Goal: Transaction & Acquisition: Book appointment/travel/reservation

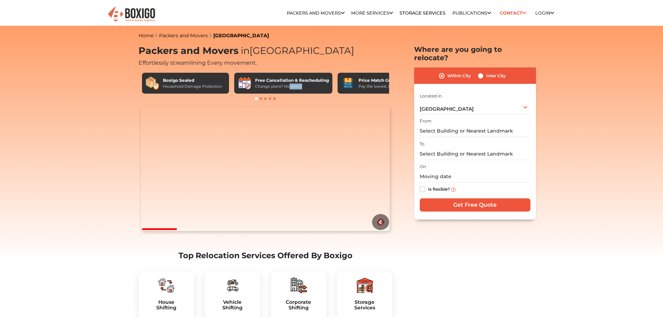
drag, startPoint x: 324, startPoint y: 89, endPoint x: 289, endPoint y: 89, distance: 34.8
click at [289, 89] on div "Free Cancellation & Rescheduling Change plans? No stress!" at bounding box center [283, 83] width 98 height 21
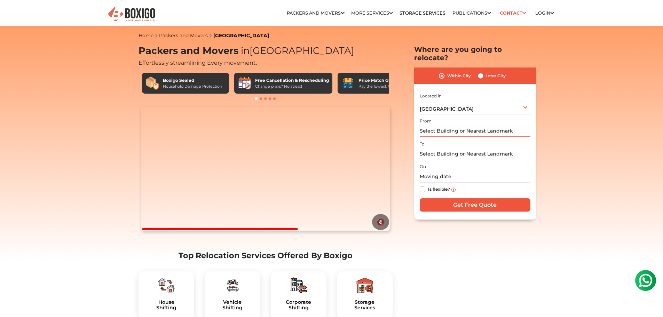
click at [463, 125] on input "text" at bounding box center [475, 131] width 111 height 12
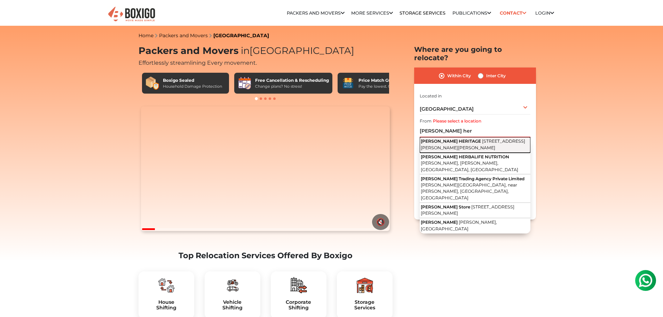
click at [454, 138] on span "3rd Cross Road, Jaibharath Nagar, Vivekananda Nagar, Maruthi Sevanagar, Bengalu…" at bounding box center [473, 144] width 104 height 12
type input "GIRI HERITAGE, 3rd Cross Road, Jaibharath Nagar, Vivekananda Nagar, Maruthi Sev…"
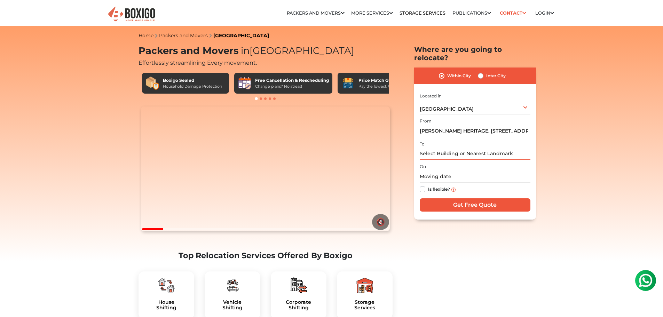
click at [432, 148] on input "text" at bounding box center [475, 154] width 111 height 12
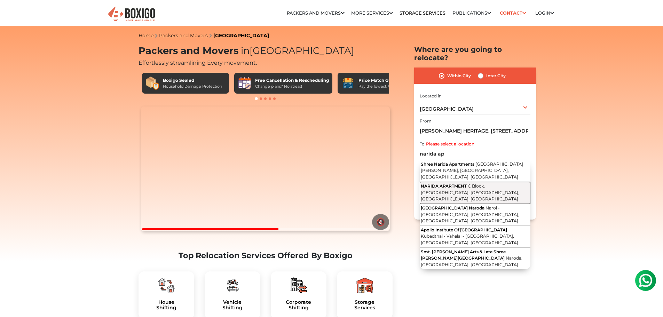
click at [474, 183] on span "C Block, ISKCON City, Vanam Thopu, Nellore, Andhra Pradesh" at bounding box center [470, 192] width 98 height 18
type input "NARIDA APARTMENT, C Block, ISKCON City, Vanam Thopu, Nellore, Andhra Pradesh"
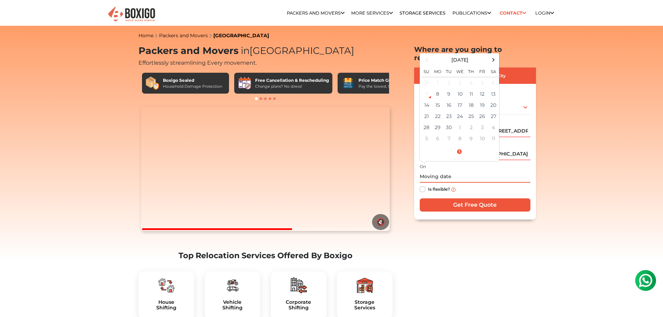
click at [452, 170] on input "text" at bounding box center [475, 176] width 111 height 12
click at [479, 88] on td "12" at bounding box center [482, 93] width 11 height 11
type input "09/12/2025 12:00 AM"
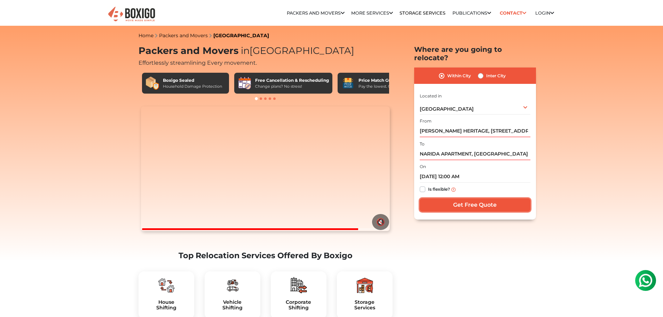
click at [463, 198] on input "Get Free Quote" at bounding box center [475, 204] width 111 height 13
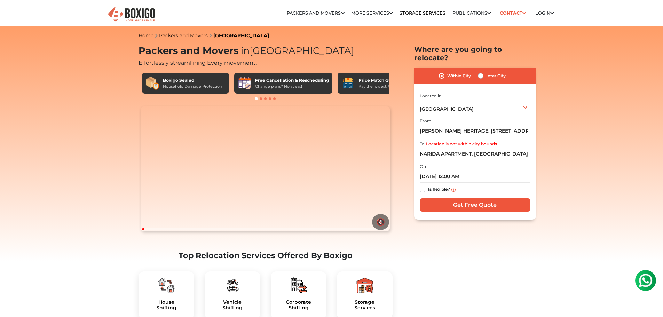
click at [489, 72] on label "Inter City" at bounding box center [495, 76] width 19 height 8
click at [483, 72] on input "Inter City" at bounding box center [481, 75] width 6 height 7
radio input "true"
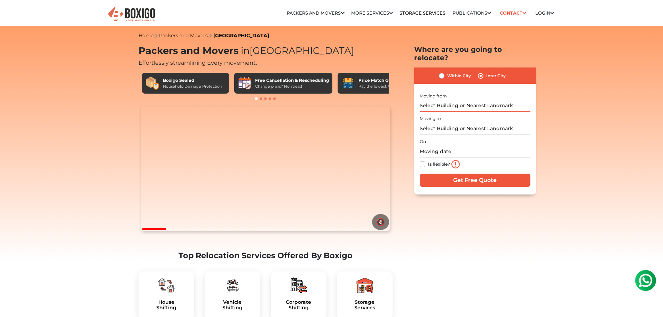
click at [451, 100] on input "text" at bounding box center [475, 106] width 111 height 12
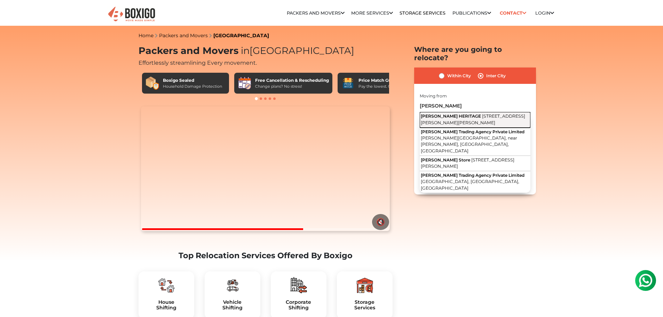
click at [453, 113] on span "GIRI HERITAGE" at bounding box center [451, 115] width 60 height 5
type input "GIRI HERITAGE, 3rd Cross Road, Jaibharath Nagar, Vivekananda Nagar, Maruthi Sev…"
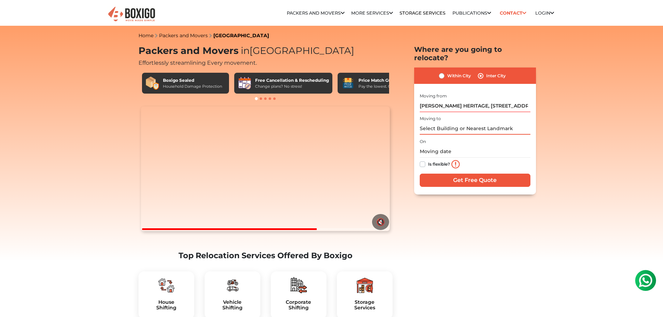
click at [452, 122] on input "text" at bounding box center [475, 128] width 111 height 12
type input "n"
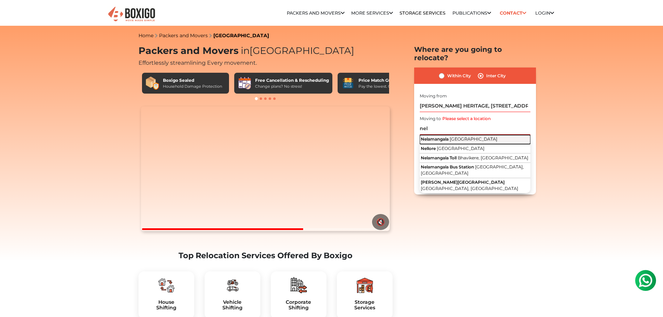
click at [449, 135] on button "Nelamangala Karnataka" at bounding box center [475, 139] width 111 height 9
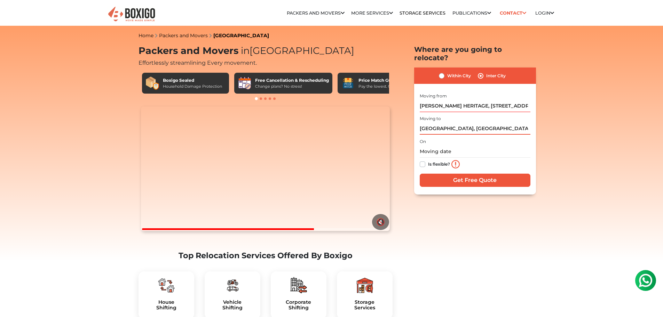
click at [482, 122] on input "Nelamangala, Karnataka" at bounding box center [475, 128] width 111 height 12
type input "N"
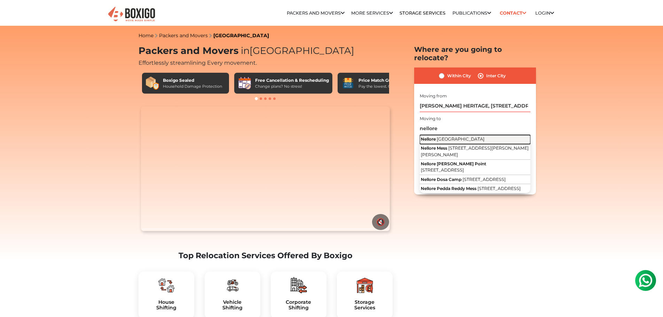
click at [461, 136] on span "Andhra Pradesh" at bounding box center [461, 138] width 48 height 5
type input "Nellore, Andhra Pradesh"
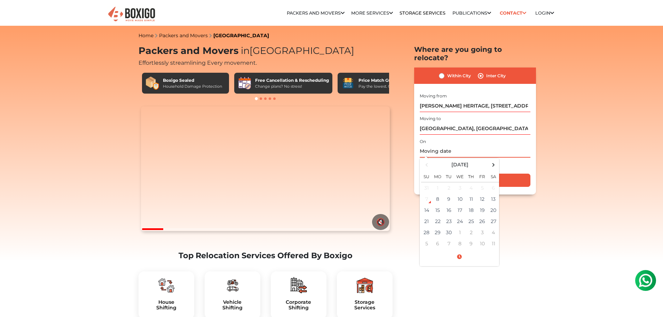
click at [445, 145] on input "text" at bounding box center [475, 151] width 111 height 12
click at [481, 193] on td "12" at bounding box center [482, 198] width 11 height 11
type input "09/12/2025 12:00 AM"
click at [509, 174] on input "Get Free Quote" at bounding box center [475, 180] width 111 height 13
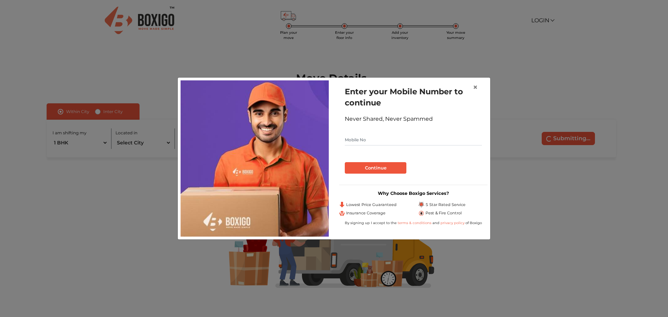
click at [393, 138] on input "text" at bounding box center [413, 139] width 137 height 11
type input "9315417995"
click at [383, 168] on button "Continue" at bounding box center [376, 168] width 62 height 12
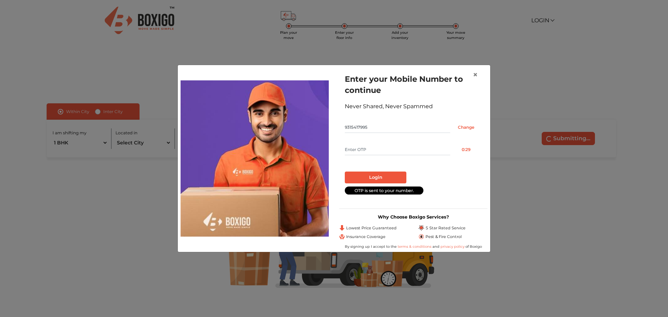
click at [390, 150] on input "text" at bounding box center [397, 149] width 105 height 11
type input "1348"
click at [385, 176] on button "Login" at bounding box center [376, 177] width 62 height 12
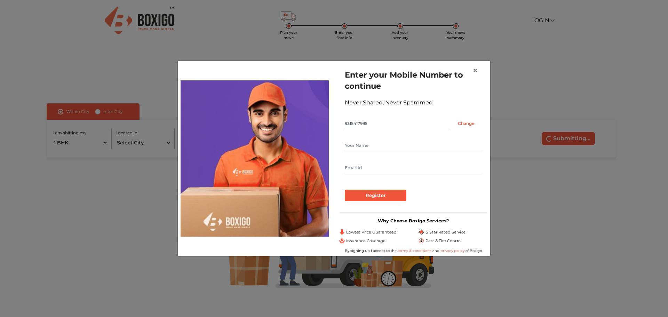
click at [399, 144] on input "text" at bounding box center [413, 145] width 137 height 11
type input "Shaik Shaheed Babu"
type input "sk.shahid0031@gmail.com"
click at [376, 194] on input "Register" at bounding box center [376, 196] width 62 height 12
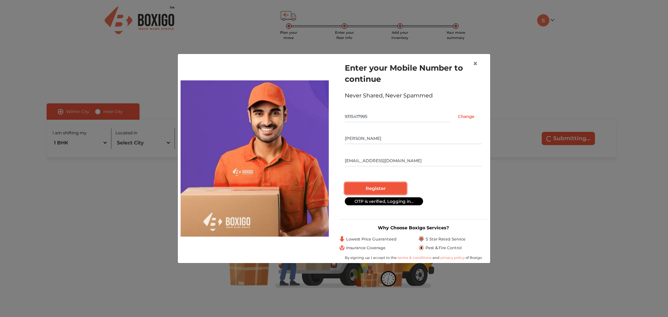
radio input "false"
radio input "true"
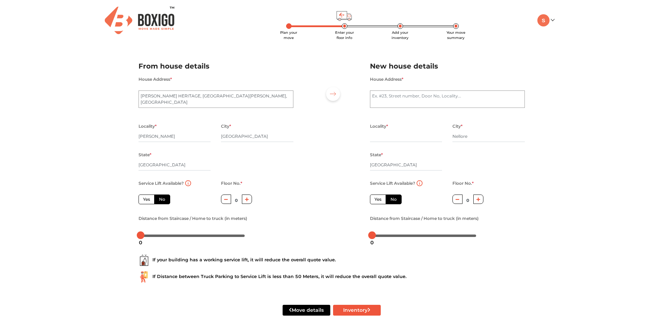
click at [145, 199] on label "Yes" at bounding box center [146, 199] width 16 height 10
click at [145, 199] on input "Yes" at bounding box center [145, 198] width 5 height 5
radio input "true"
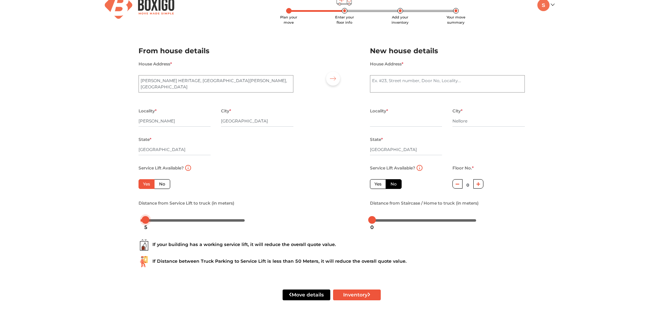
drag, startPoint x: 144, startPoint y: 220, endPoint x: 149, endPoint y: 219, distance: 4.9
click at [149, 219] on div at bounding box center [146, 220] width 8 height 8
click at [416, 85] on textarea "House Address *" at bounding box center [447, 83] width 155 height 17
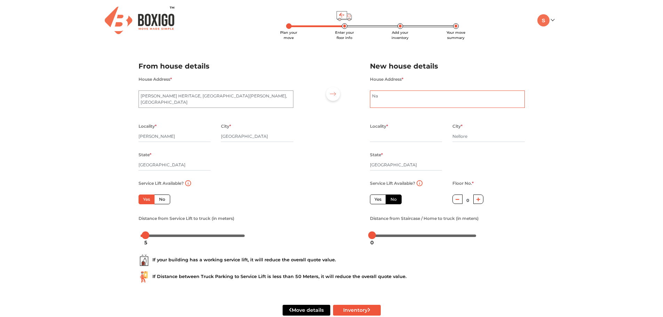
type textarea "N"
paste textarea "NARIDA APARTMENT"
paste textarea "C Block, ISKCON City, Vanam Thopu, Nellore, Andhra Pradesh 524004"
type textarea "NARIDA APARTMENT, C Block, ISKCON City, Vanam Thopu, Nellore, Andhra Pradesh."
click at [429, 136] on input "text" at bounding box center [406, 136] width 72 height 11
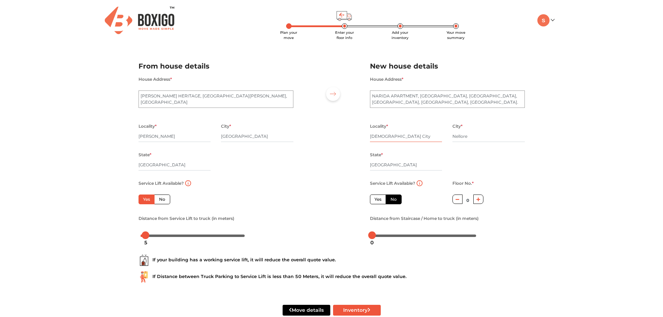
type input "ISKCON City"
click at [379, 197] on label "Yes" at bounding box center [378, 199] width 16 height 10
click at [379, 197] on input "Yes" at bounding box center [376, 198] width 5 height 5
radio input "false"
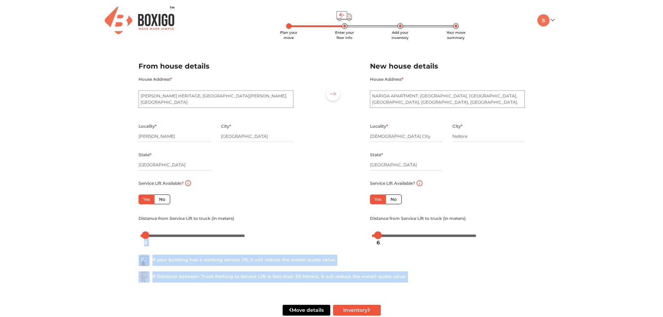
drag, startPoint x: 373, startPoint y: 237, endPoint x: 377, endPoint y: 235, distance: 4.7
click at [377, 235] on body "Plan your move Enter your floor info Add your inventory Your move summary My Mo…" at bounding box center [331, 158] width 663 height 317
click at [408, 253] on div "If your building has a working service lift, it will reduce the overall quote v…" at bounding box center [331, 266] width 397 height 45
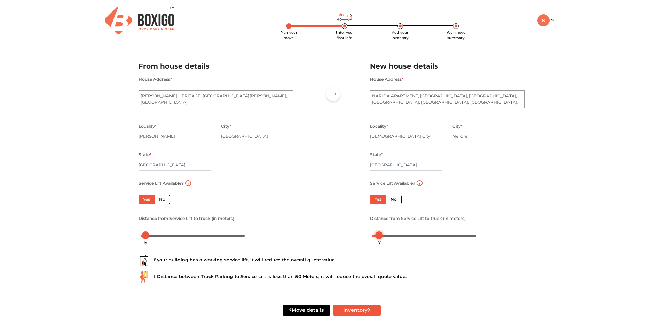
click at [378, 237] on div "7" at bounding box center [379, 243] width 9 height 12
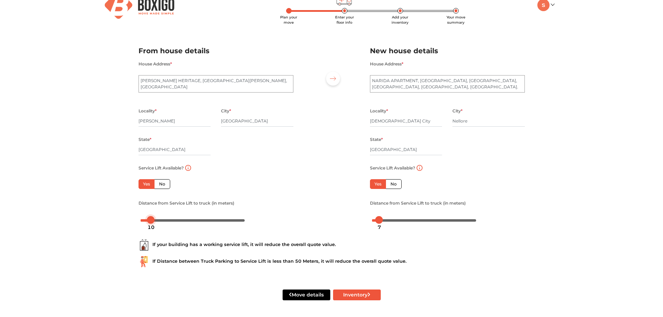
drag, startPoint x: 145, startPoint y: 219, endPoint x: 151, endPoint y: 219, distance: 5.2
click at [151, 219] on div at bounding box center [151, 220] width 8 height 8
drag, startPoint x: 149, startPoint y: 219, endPoint x: 159, endPoint y: 219, distance: 10.4
click at [159, 219] on div at bounding box center [161, 220] width 8 height 8
drag, startPoint x: 380, startPoint y: 219, endPoint x: 393, endPoint y: 224, distance: 13.8
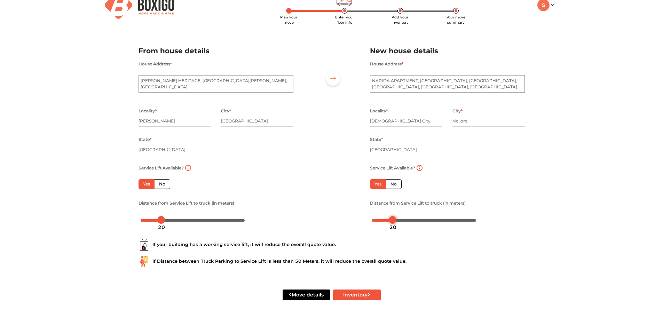
click at [394, 223] on body "Plan your move Enter your floor info Add your inventory Your move summary My Mo…" at bounding box center [331, 143] width 663 height 317
click at [392, 223] on div "20" at bounding box center [392, 227] width 13 height 12
click at [362, 296] on button "Inventory" at bounding box center [357, 294] width 48 height 11
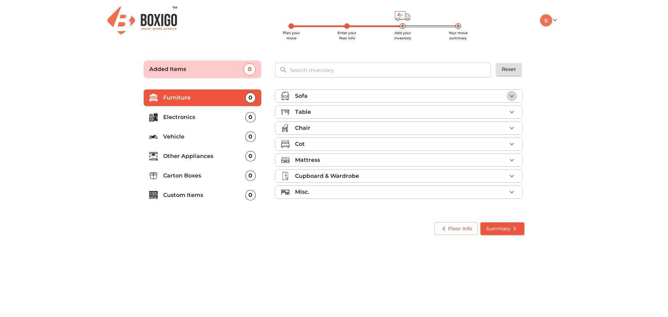
click at [512, 95] on icon "button" at bounding box center [512, 96] width 8 height 8
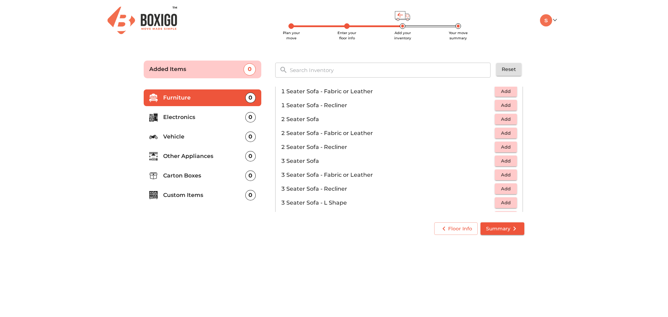
scroll to position [70, 0]
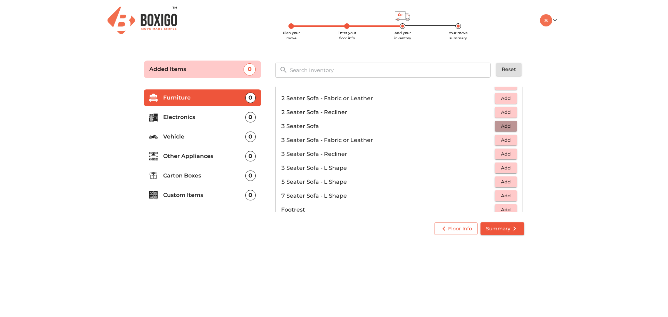
click at [504, 127] on span "Add" at bounding box center [505, 126] width 15 height 8
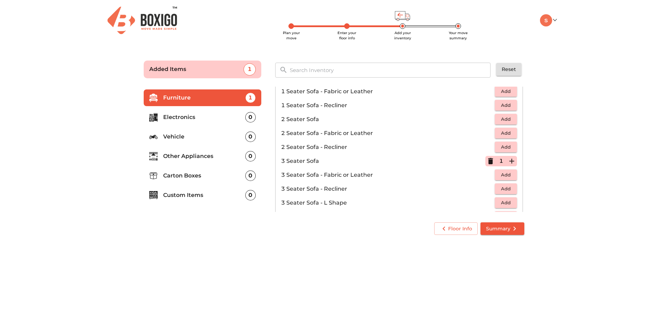
scroll to position [0, 0]
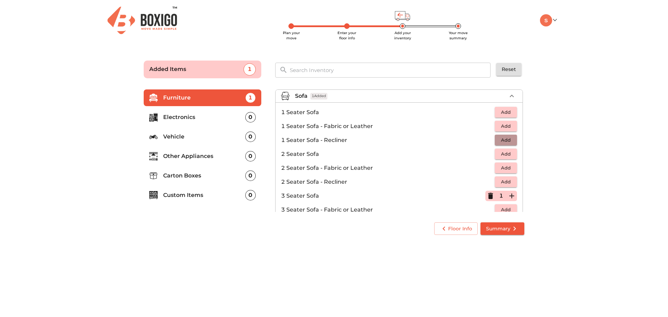
click at [498, 139] on span "Add" at bounding box center [505, 140] width 15 height 8
click at [498, 111] on span "Add" at bounding box center [505, 112] width 15 height 8
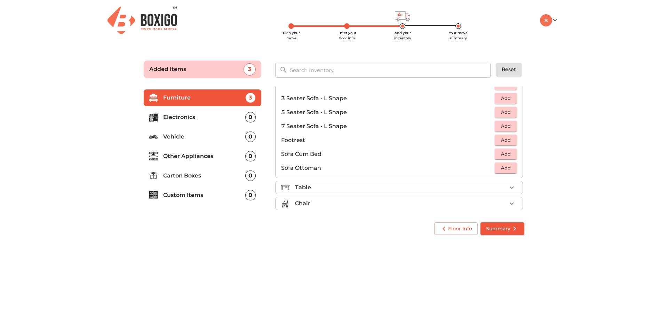
scroll to position [174, 0]
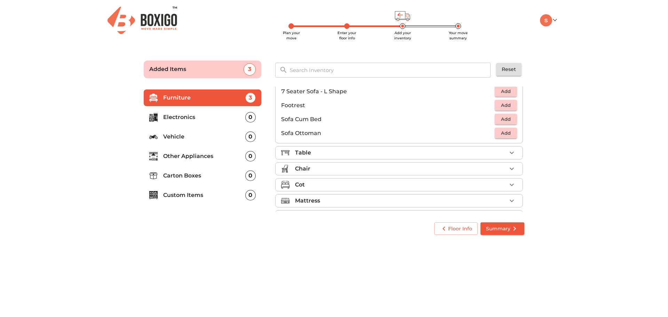
click at [326, 150] on div "Table" at bounding box center [400, 153] width 211 height 8
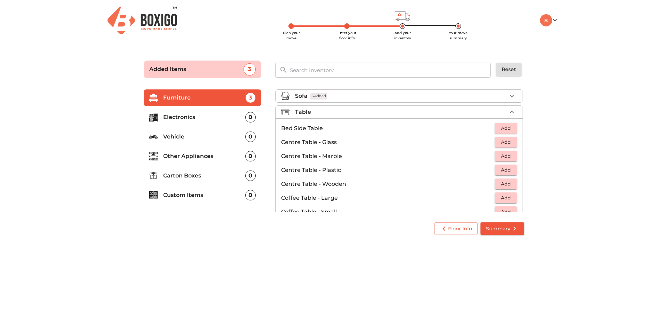
scroll to position [35, 0]
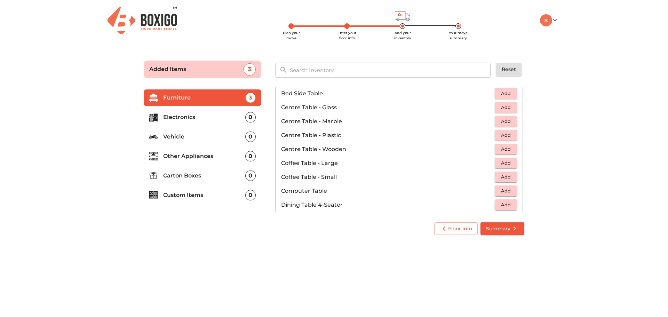
click at [500, 190] on span "Add" at bounding box center [505, 191] width 15 height 8
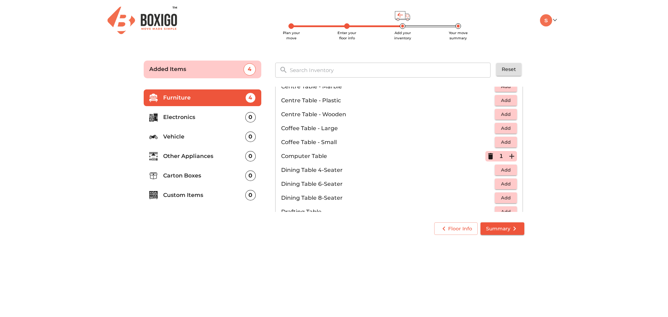
click at [498, 171] on span "Add" at bounding box center [505, 170] width 15 height 8
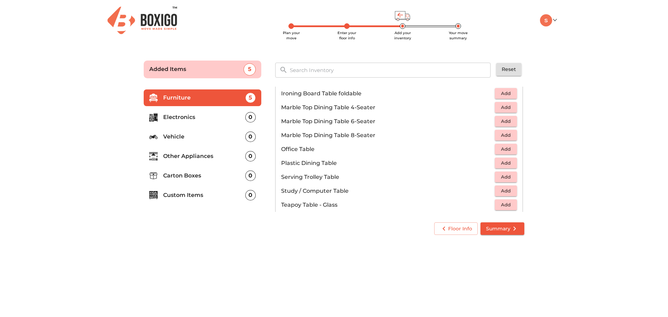
scroll to position [348, 0]
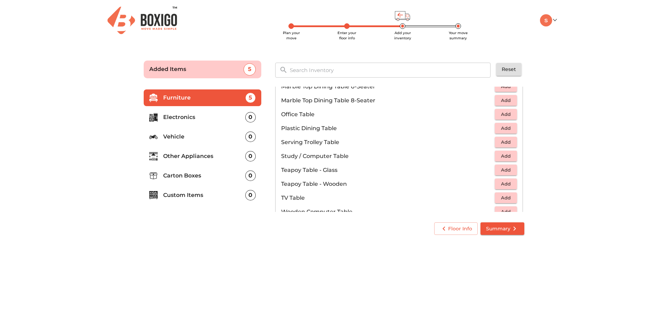
click at [498, 159] on span "Add" at bounding box center [505, 156] width 15 height 8
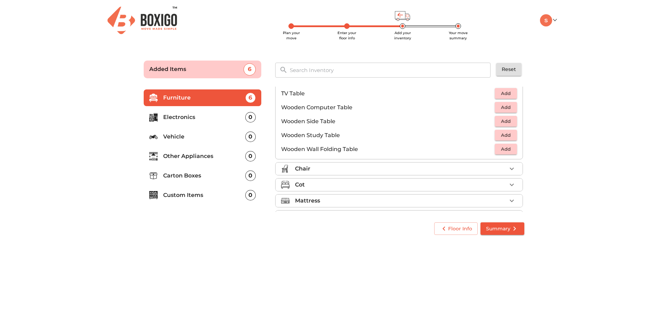
click at [334, 173] on li "Chair" at bounding box center [399, 168] width 247 height 13
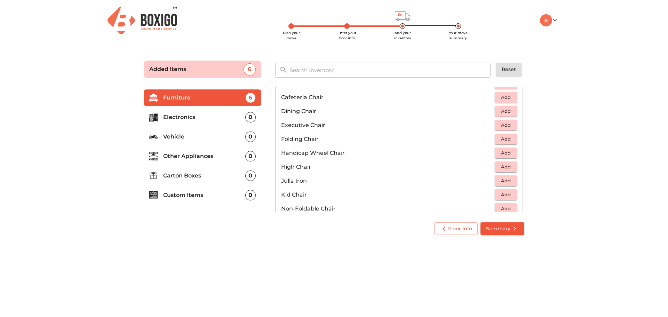
scroll to position [12, 0]
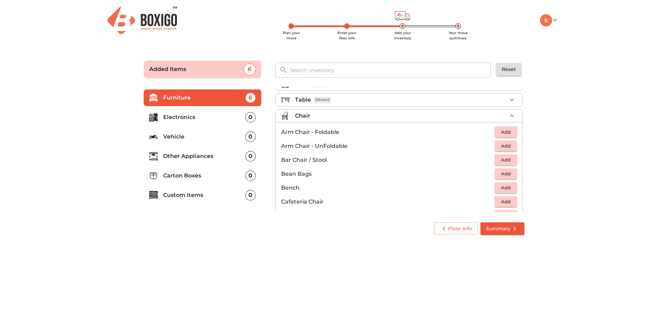
click at [499, 131] on span "Add" at bounding box center [505, 132] width 15 height 8
click at [510, 133] on icon "button" at bounding box center [512, 132] width 8 height 8
click at [501, 151] on button "Add" at bounding box center [506, 146] width 22 height 11
click at [487, 133] on icon "button" at bounding box center [490, 132] width 8 height 8
click at [488, 133] on icon "button" at bounding box center [490, 132] width 5 height 6
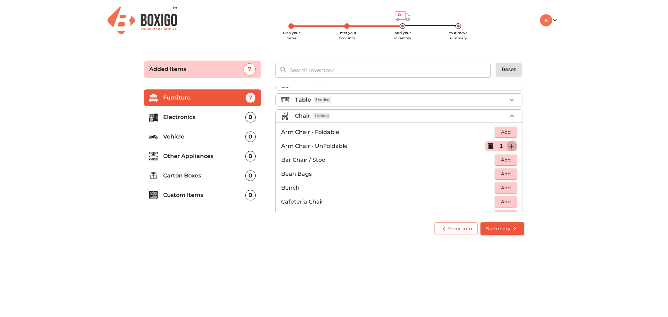
click at [509, 147] on icon "button" at bounding box center [512, 146] width 8 height 8
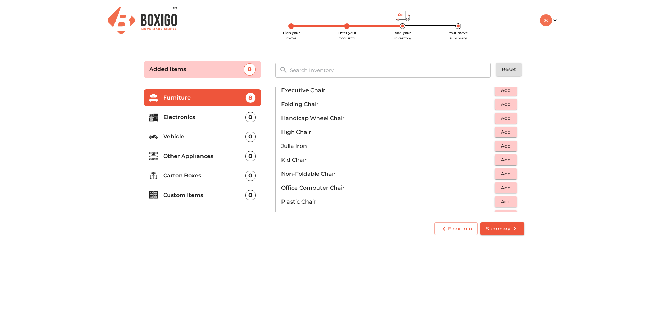
scroll to position [186, 0]
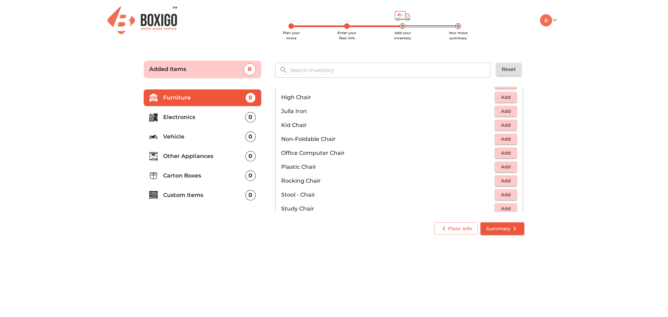
click at [503, 152] on span "Add" at bounding box center [505, 153] width 15 height 8
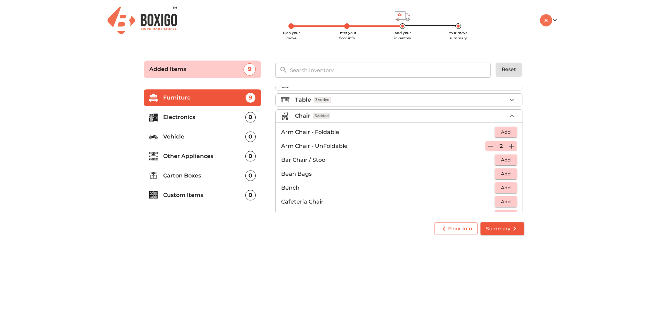
click at [486, 145] on icon "button" at bounding box center [490, 146] width 8 height 8
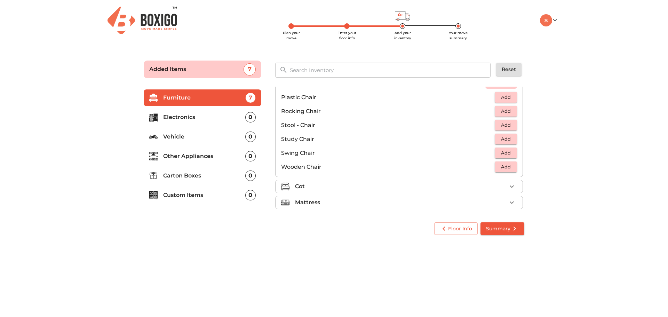
scroll to position [221, 0]
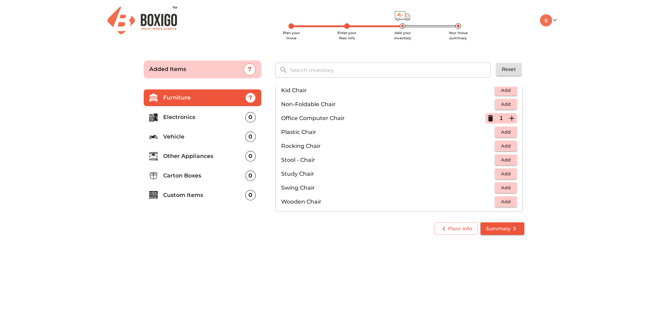
click at [503, 133] on span "Add" at bounding box center [505, 132] width 15 height 8
click at [510, 134] on icon "button" at bounding box center [512, 132] width 8 height 8
click at [506, 157] on span "Add" at bounding box center [505, 160] width 15 height 8
click at [488, 161] on icon "button" at bounding box center [490, 160] width 5 height 6
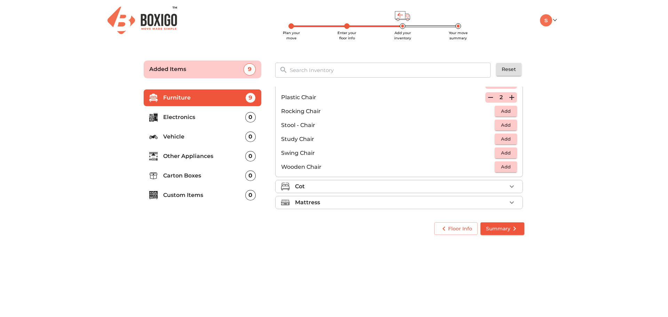
scroll to position [290, 0]
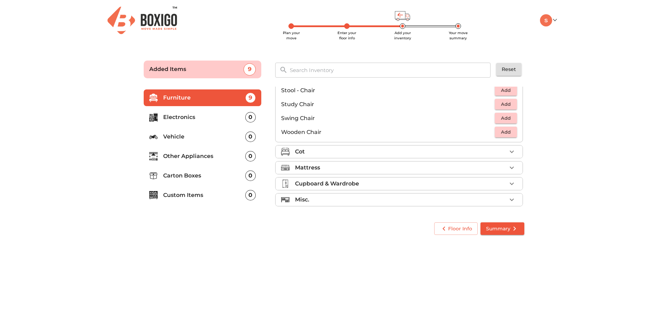
click at [380, 149] on div "Cot" at bounding box center [400, 151] width 211 height 8
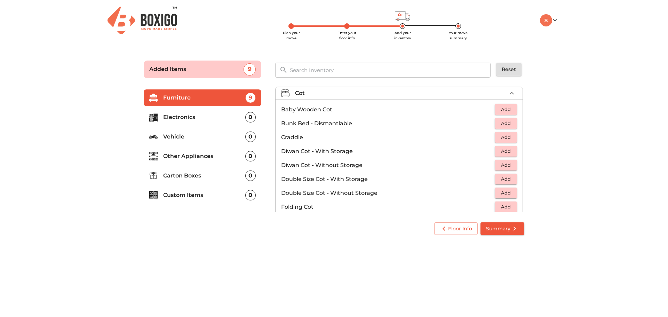
scroll to position [86, 0]
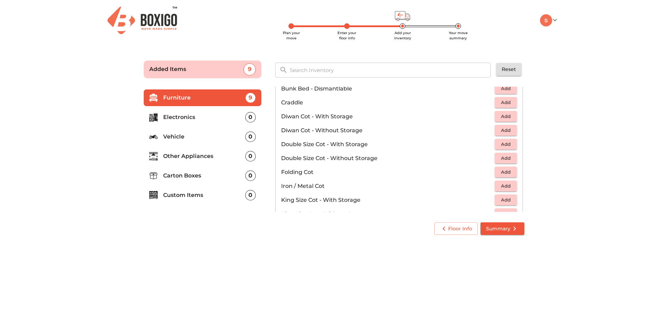
click at [500, 129] on span "Add" at bounding box center [505, 130] width 15 height 8
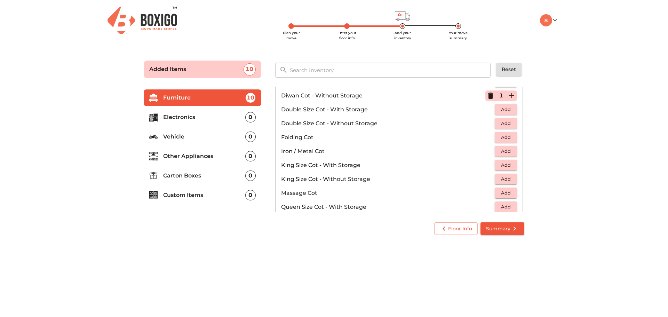
scroll to position [155, 0]
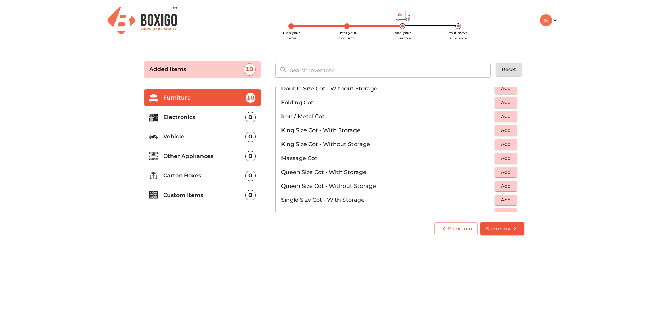
click at [501, 171] on span "Add" at bounding box center [505, 172] width 15 height 8
click at [505, 189] on span "Add" at bounding box center [505, 186] width 15 height 8
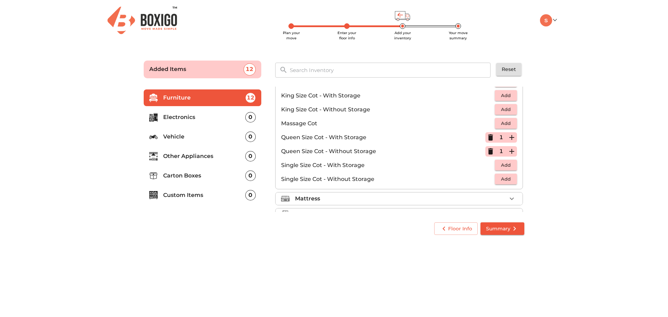
scroll to position [221, 0]
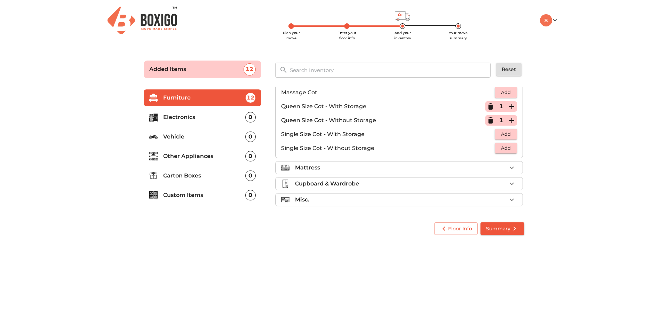
click at [411, 163] on li "Mattress" at bounding box center [399, 167] width 247 height 13
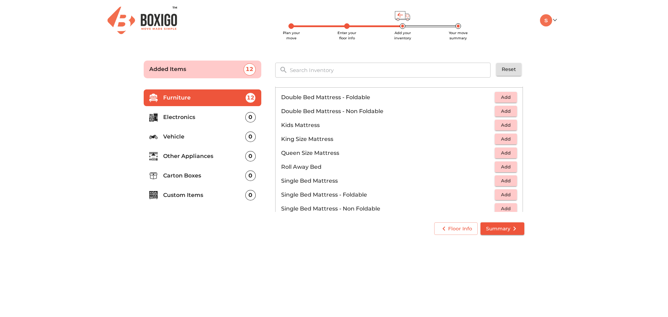
scroll to position [44, 0]
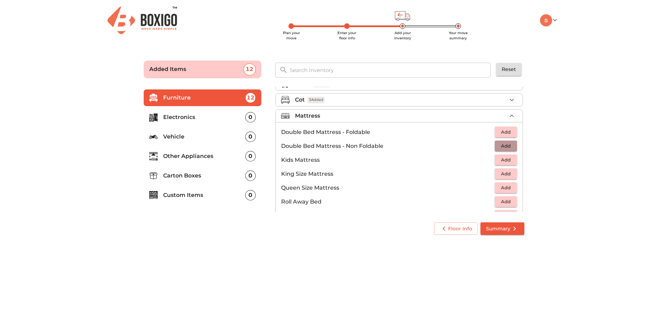
click at [498, 145] on span "Add" at bounding box center [505, 146] width 15 height 8
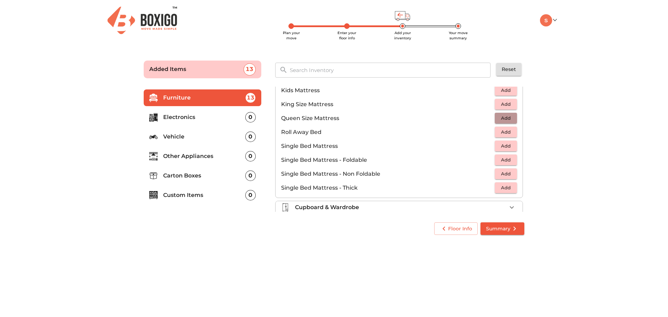
click at [501, 119] on span "Add" at bounding box center [505, 118] width 15 height 8
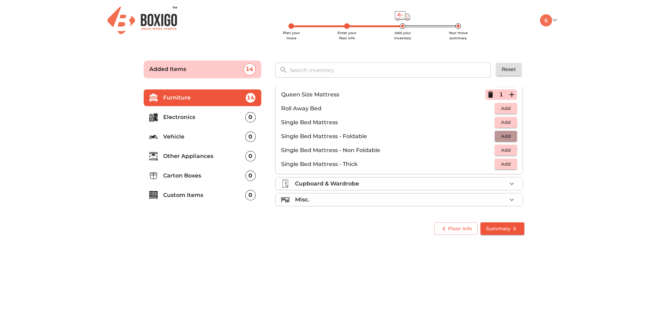
click at [498, 135] on span "Add" at bounding box center [505, 136] width 15 height 8
click at [509, 135] on icon "button" at bounding box center [511, 136] width 5 height 5
click at [356, 185] on p "Cupboard & Wardrobe" at bounding box center [327, 183] width 64 height 8
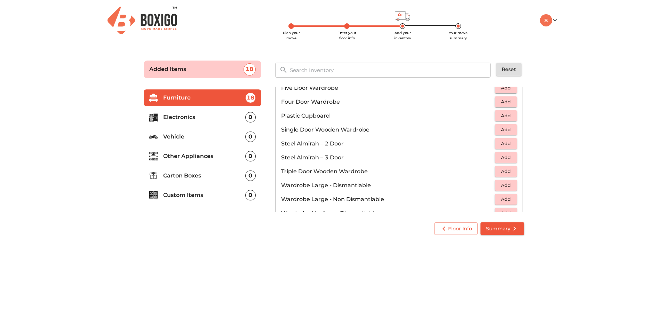
scroll to position [209, 0]
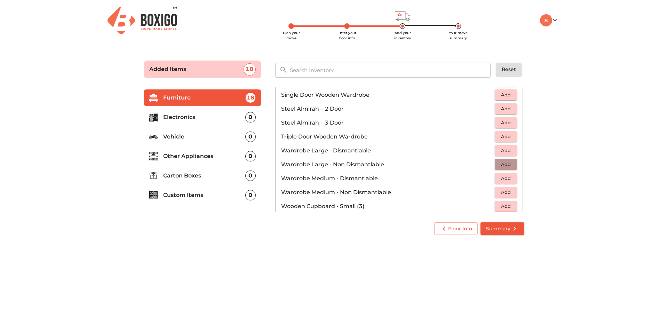
click at [502, 166] on span "Add" at bounding box center [505, 164] width 15 height 8
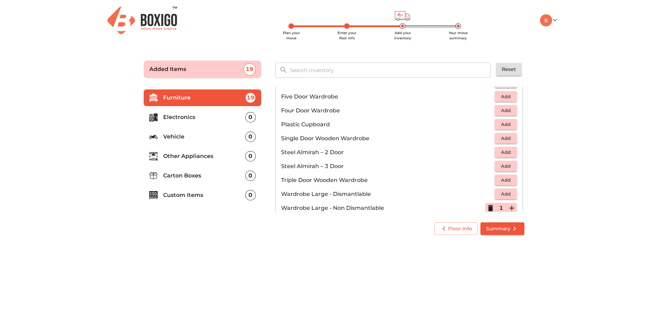
scroll to position [130, 0]
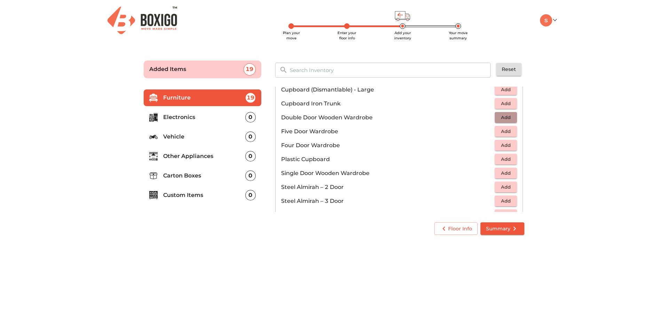
click at [507, 116] on span "Add" at bounding box center [505, 117] width 15 height 8
click at [510, 118] on icon "button" at bounding box center [512, 117] width 8 height 8
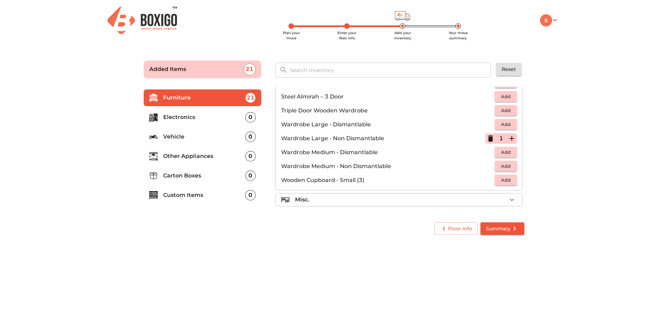
click at [329, 199] on div "Misc." at bounding box center [400, 199] width 211 height 8
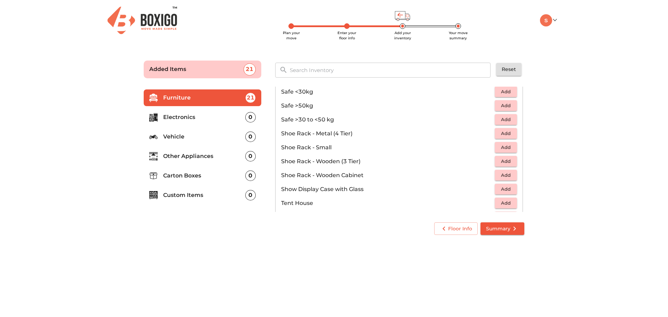
scroll to position [374, 0]
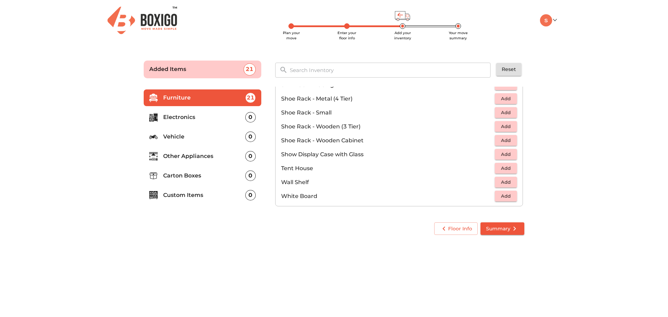
click at [201, 115] on p "Electronics" at bounding box center [204, 117] width 82 height 8
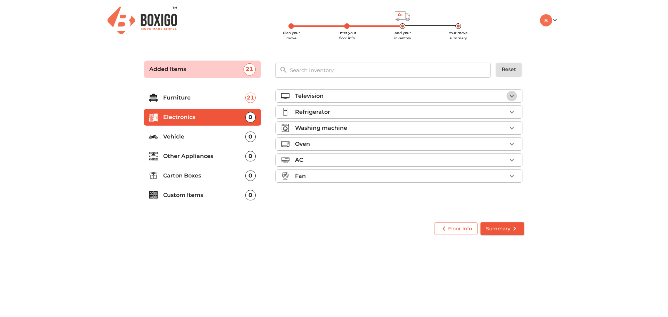
click at [514, 97] on icon "button" at bounding box center [512, 96] width 8 height 8
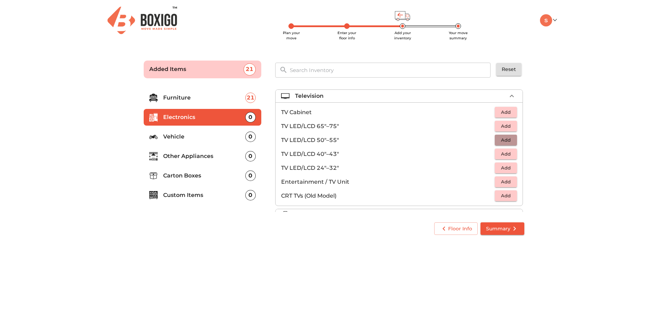
click at [506, 141] on span "Add" at bounding box center [505, 140] width 15 height 8
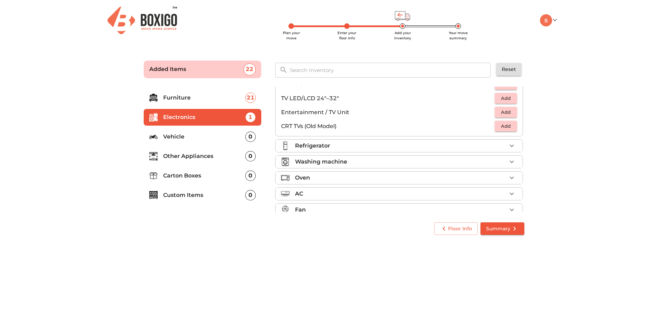
scroll to position [35, 0]
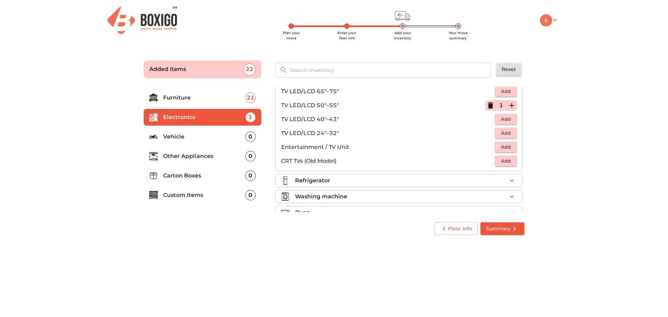
click at [333, 182] on div "Refrigerator" at bounding box center [400, 180] width 211 height 8
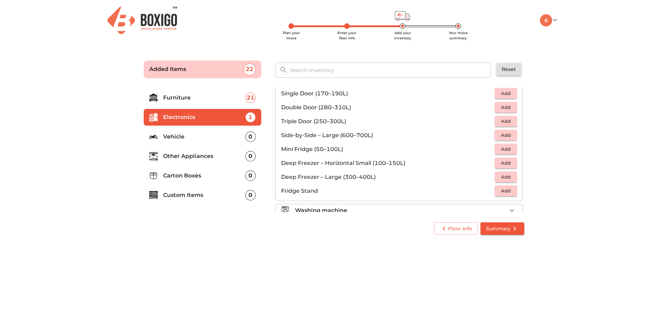
scroll to position [0, 0]
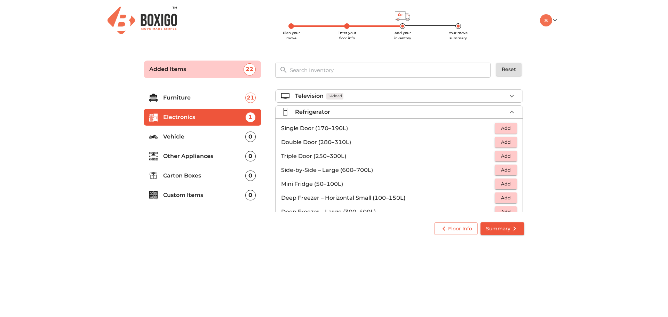
click at [506, 127] on span "Add" at bounding box center [505, 128] width 15 height 8
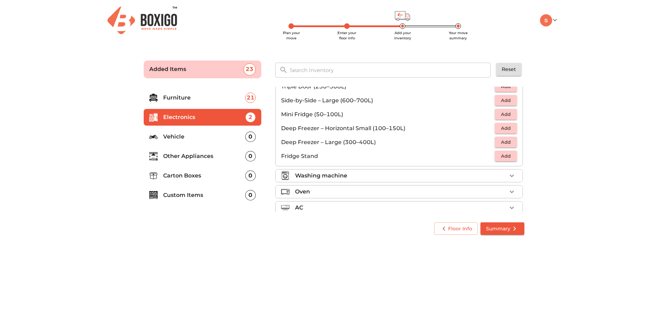
scroll to position [94, 0]
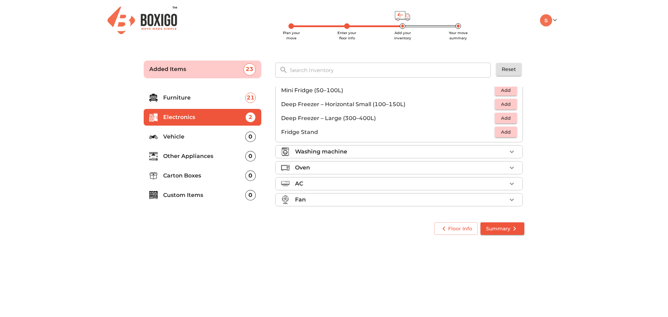
click at [426, 151] on div "Washing machine" at bounding box center [400, 151] width 211 height 8
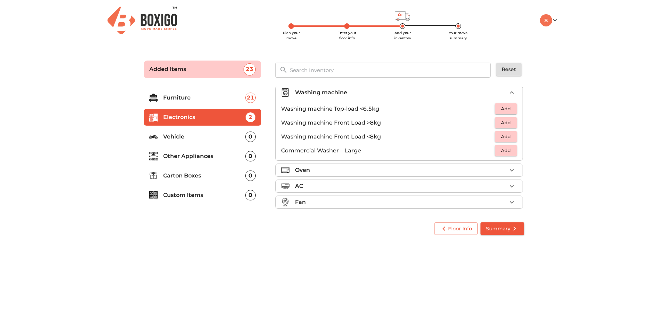
scroll to position [33, 0]
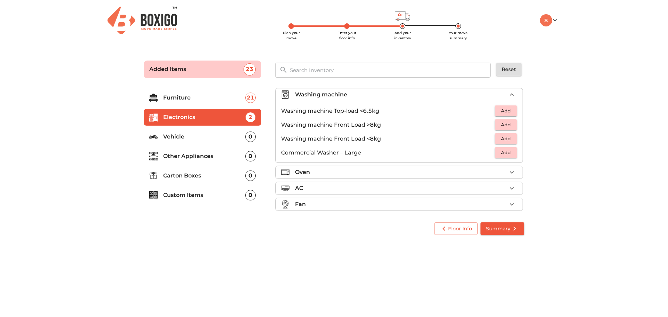
click at [499, 111] on span "Add" at bounding box center [505, 111] width 15 height 8
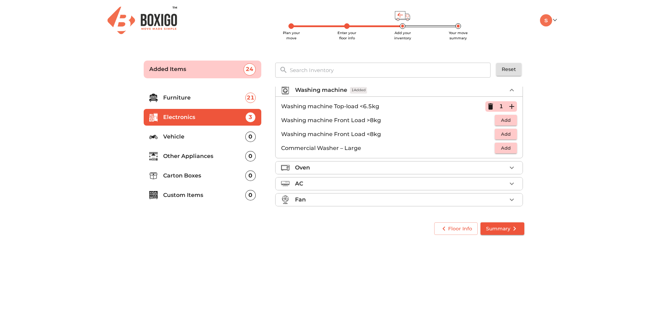
click at [338, 167] on div "Oven" at bounding box center [400, 167] width 211 height 8
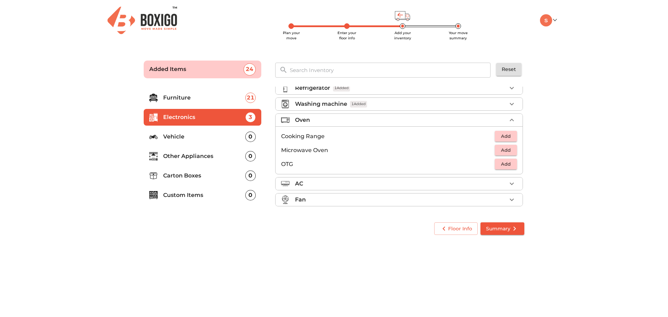
scroll to position [24, 0]
click at [510, 147] on button "Add" at bounding box center [506, 150] width 22 height 11
click at [367, 185] on div "AC" at bounding box center [400, 183] width 211 height 8
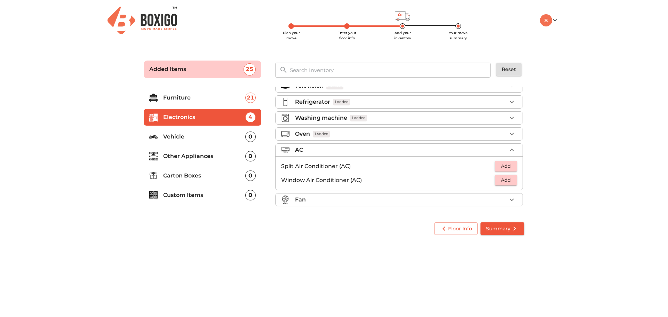
scroll to position [10, 0]
click at [504, 166] on span "Add" at bounding box center [505, 166] width 15 height 8
click at [508, 167] on icon "button" at bounding box center [512, 166] width 8 height 8
click at [373, 205] on li "Fan" at bounding box center [399, 199] width 247 height 13
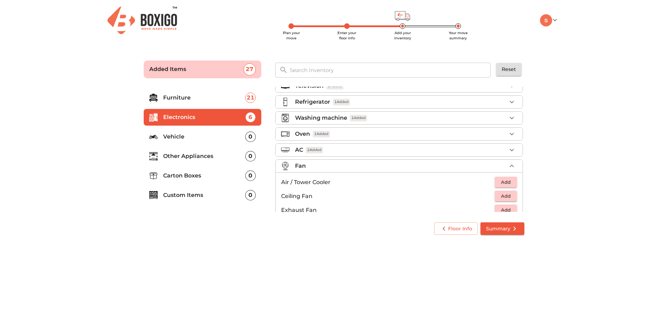
scroll to position [52, 0]
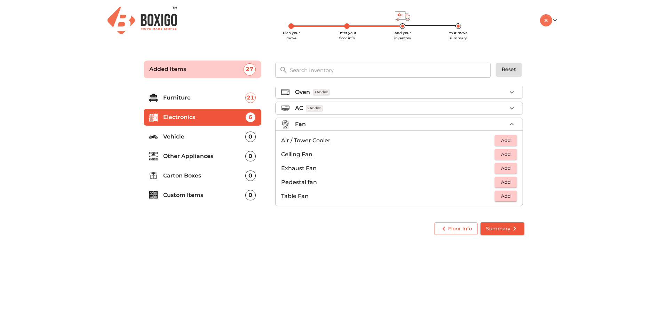
click at [209, 133] on p "Vehicle" at bounding box center [204, 137] width 82 height 8
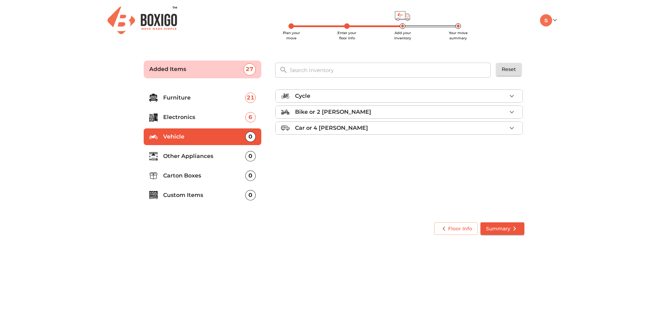
scroll to position [0, 0]
click at [204, 157] on p "Other Appliances" at bounding box center [204, 156] width 82 height 8
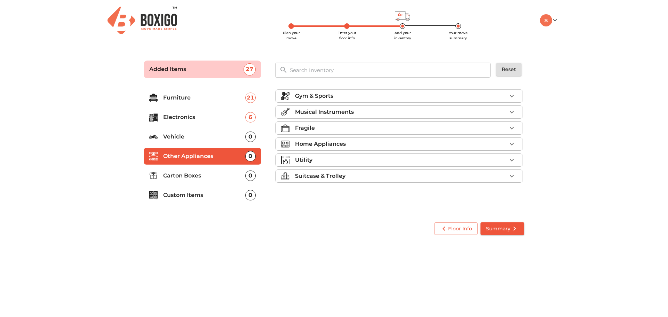
click at [353, 94] on div "Gym & Sports" at bounding box center [400, 96] width 211 height 8
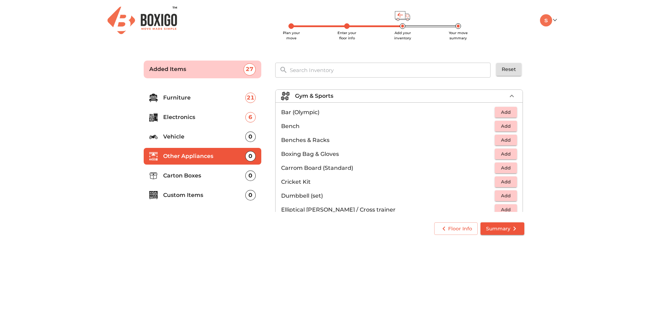
click at [340, 94] on div "Gym & Sports" at bounding box center [400, 96] width 211 height 8
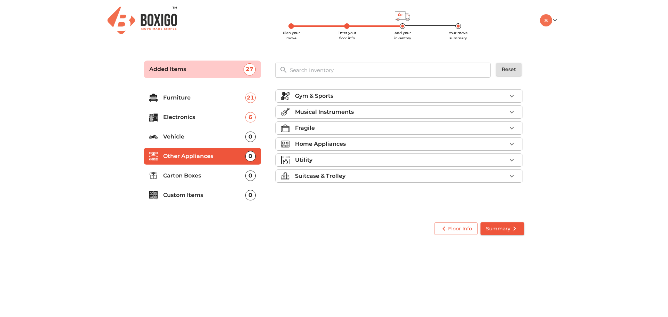
click at [330, 111] on p "Musical Instruments" at bounding box center [324, 112] width 59 height 8
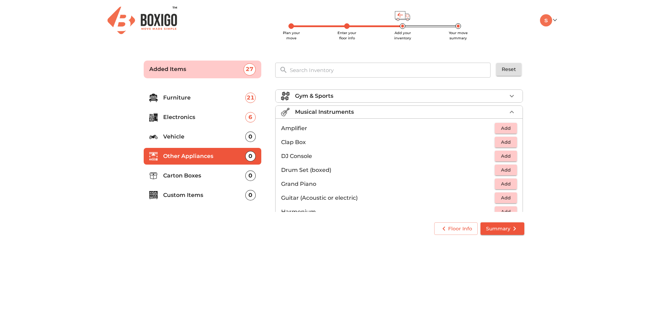
click at [342, 112] on p "Musical Instruments" at bounding box center [324, 112] width 59 height 8
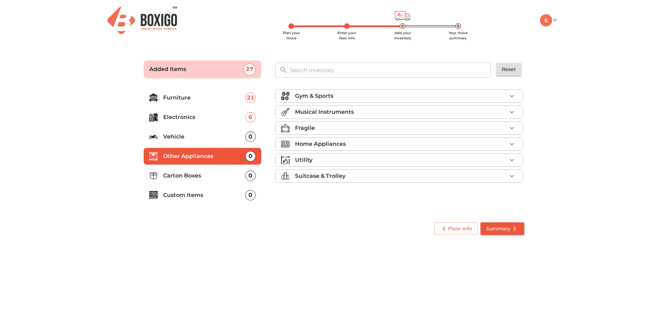
click at [328, 130] on div "Fragile" at bounding box center [400, 128] width 211 height 8
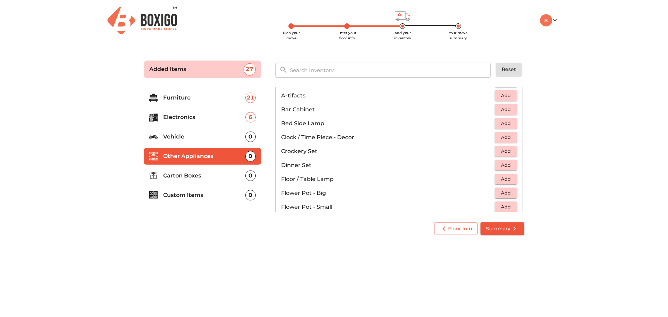
scroll to position [139, 0]
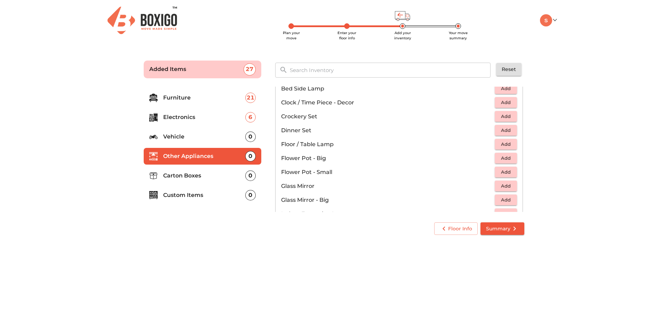
click at [506, 133] on span "Add" at bounding box center [505, 130] width 15 height 8
click at [506, 119] on span "Add" at bounding box center [505, 116] width 15 height 8
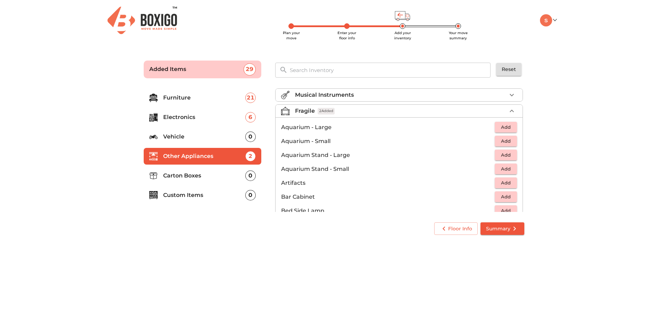
scroll to position [0, 0]
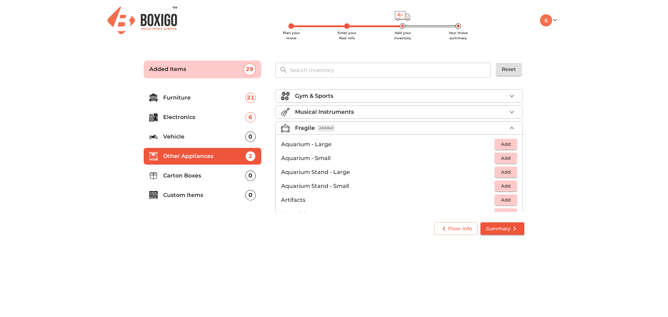
click at [396, 129] on div "Fragile 2 Added" at bounding box center [400, 128] width 211 height 8
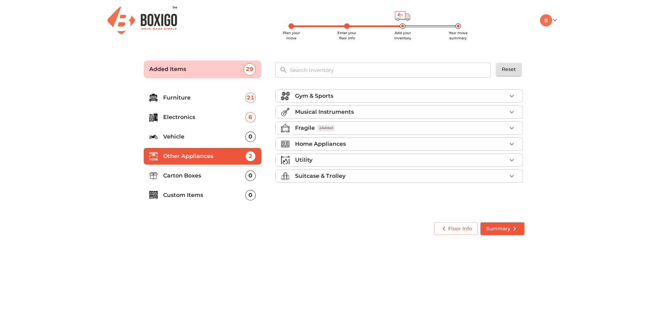
click at [394, 143] on div "Home Appliances" at bounding box center [400, 144] width 211 height 8
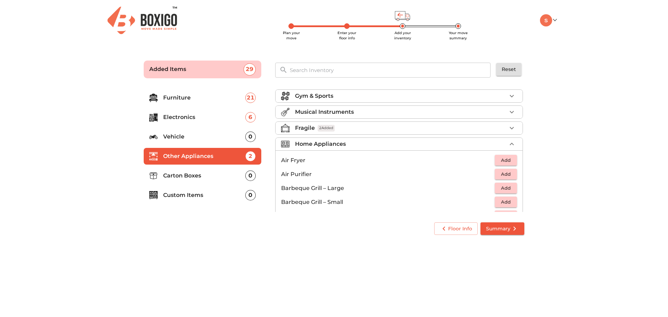
scroll to position [35, 0]
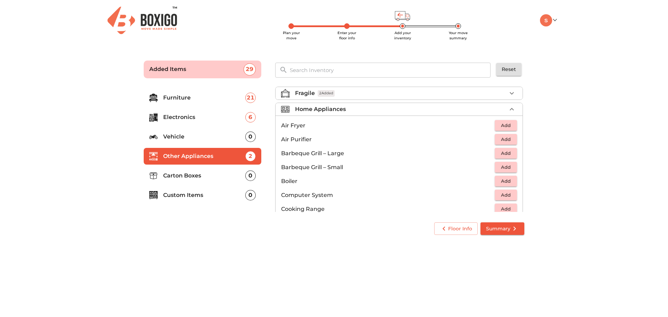
click at [507, 123] on span "Add" at bounding box center [505, 125] width 15 height 8
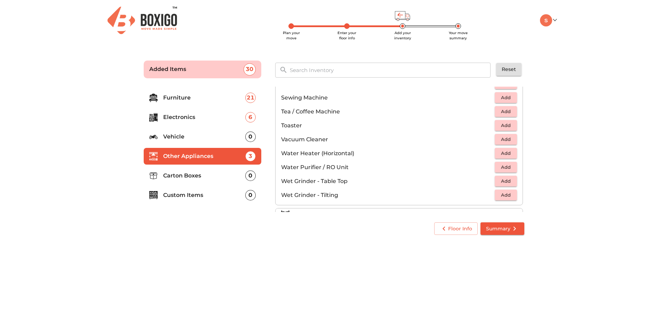
scroll to position [483, 0]
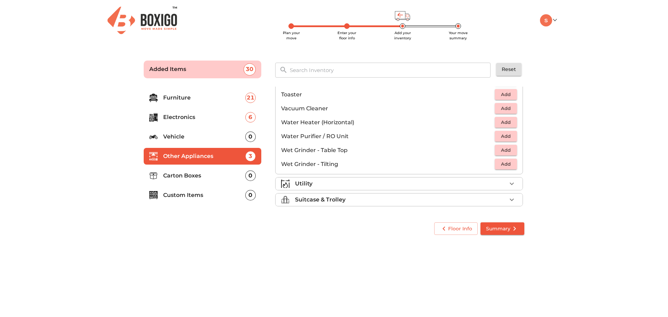
click at [367, 184] on div "Utility" at bounding box center [400, 183] width 211 height 8
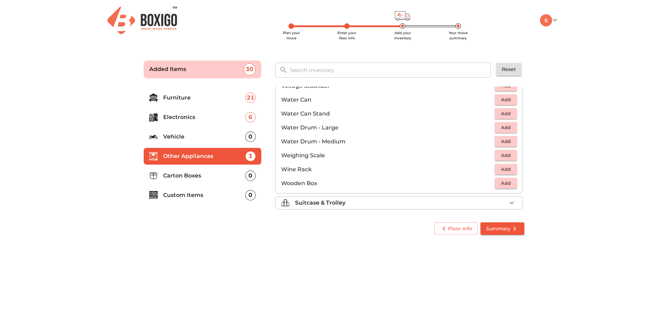
scroll to position [525, 0]
click at [339, 202] on p "Suitcase & Trolley" at bounding box center [320, 199] width 50 height 8
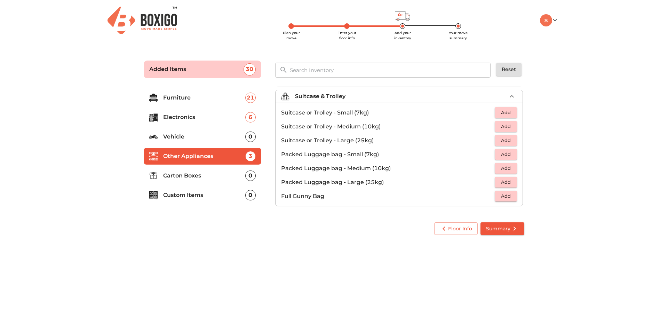
scroll to position [80, 0]
click at [506, 139] on span "Add" at bounding box center [505, 140] width 15 height 8
click at [508, 139] on icon "button" at bounding box center [512, 140] width 8 height 8
click at [502, 126] on span "Add" at bounding box center [505, 126] width 15 height 8
click at [510, 115] on button "Add" at bounding box center [506, 112] width 22 height 11
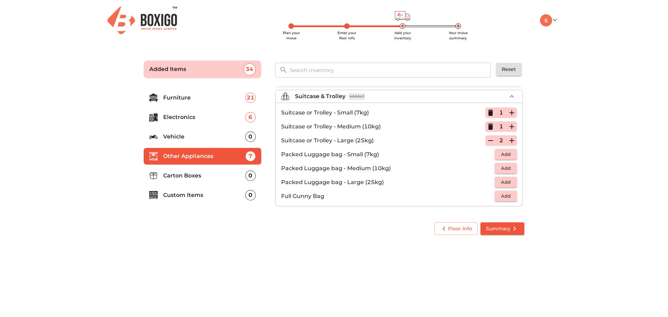
click at [208, 180] on li "Carton Boxes 0" at bounding box center [203, 175] width 118 height 17
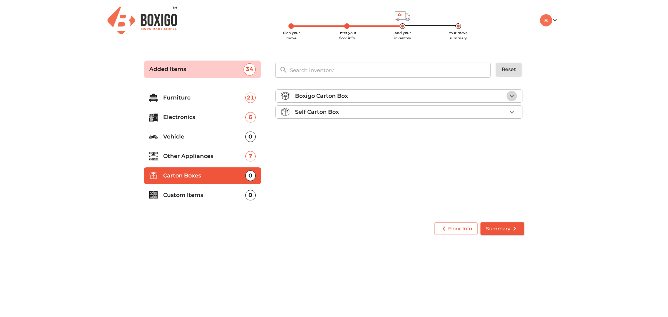
click at [508, 93] on icon "button" at bounding box center [512, 96] width 8 height 8
click at [505, 134] on div "Self Carton Box" at bounding box center [400, 132] width 211 height 8
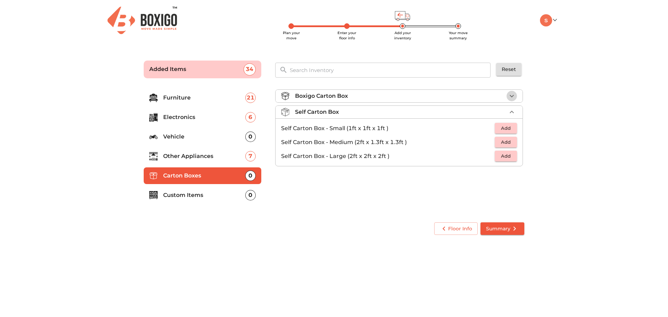
click at [514, 94] on icon "button" at bounding box center [512, 96] width 8 height 8
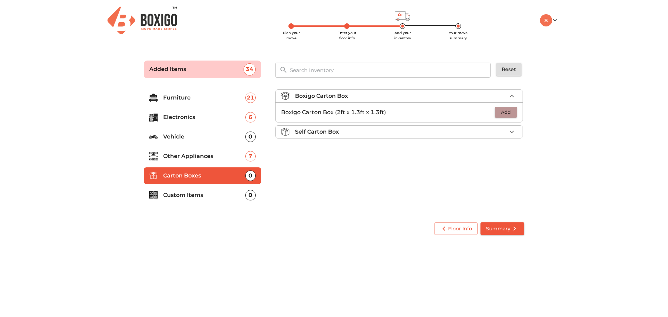
click at [510, 114] on span "Add" at bounding box center [505, 112] width 15 height 8
click at [510, 114] on icon "button" at bounding box center [512, 112] width 8 height 8
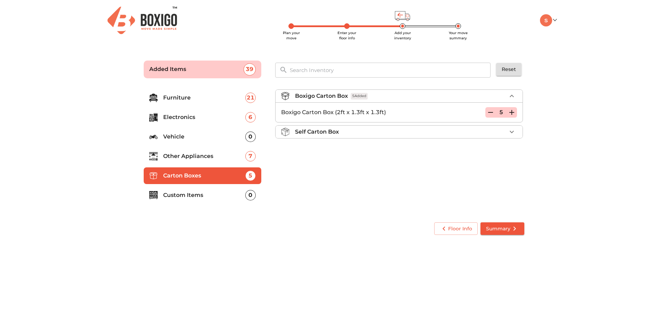
click at [510, 114] on icon "button" at bounding box center [512, 112] width 8 height 8
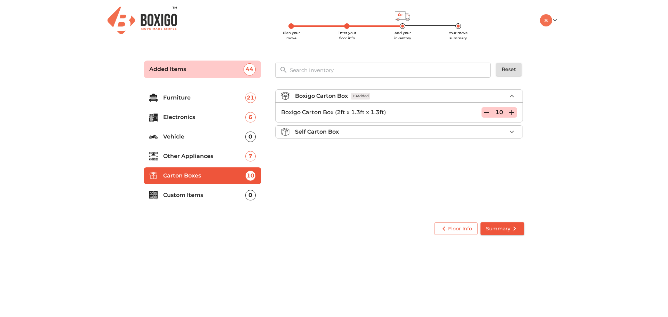
click at [501, 133] on div "Self Carton Box" at bounding box center [400, 132] width 211 height 8
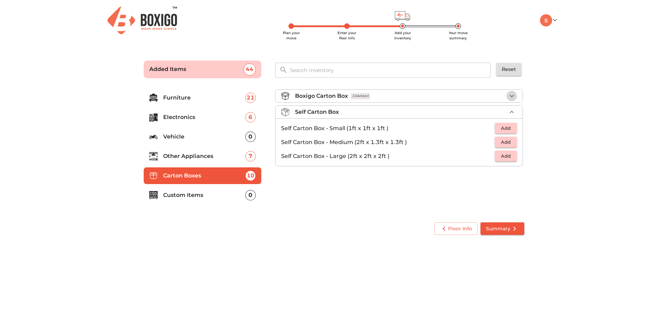
click at [513, 97] on icon "button" at bounding box center [512, 96] width 8 height 8
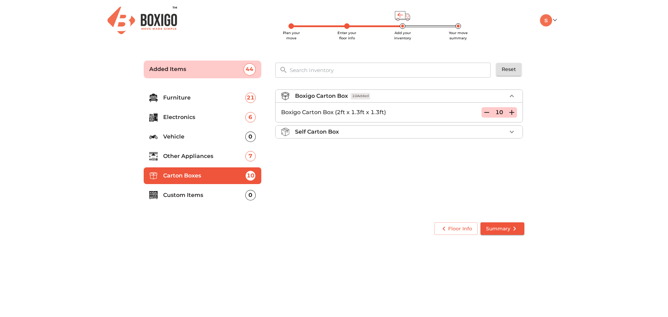
click at [489, 114] on icon "button" at bounding box center [486, 112] width 8 height 8
click at [489, 114] on icon "button" at bounding box center [490, 112] width 8 height 8
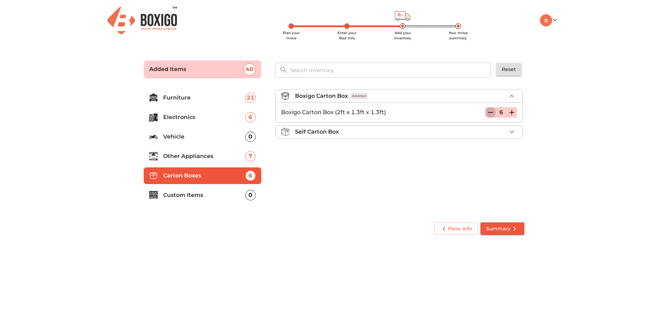
click at [489, 114] on icon "button" at bounding box center [490, 112] width 8 height 8
click at [510, 114] on icon "button" at bounding box center [512, 112] width 8 height 8
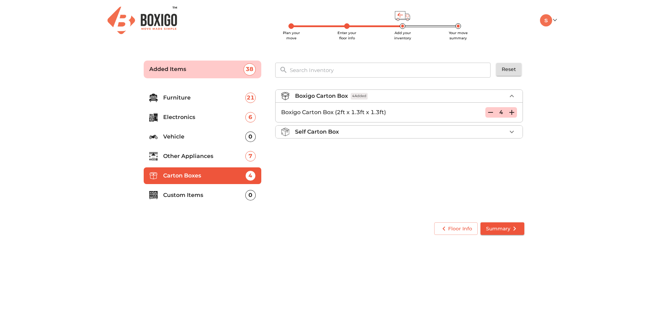
click at [510, 114] on icon "button" at bounding box center [512, 112] width 8 height 8
click at [512, 131] on icon "button" at bounding box center [512, 132] width 8 height 8
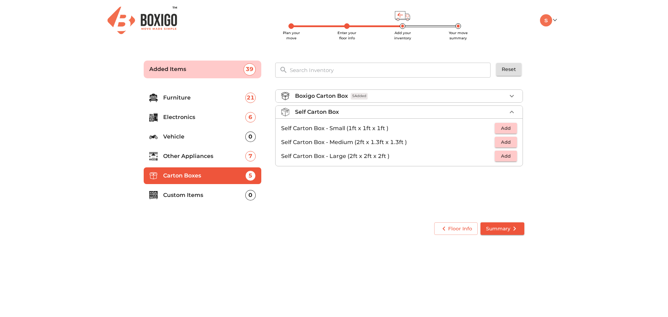
click at [503, 153] on span "Add" at bounding box center [505, 156] width 15 height 8
click at [511, 159] on icon "button" at bounding box center [512, 156] width 8 height 8
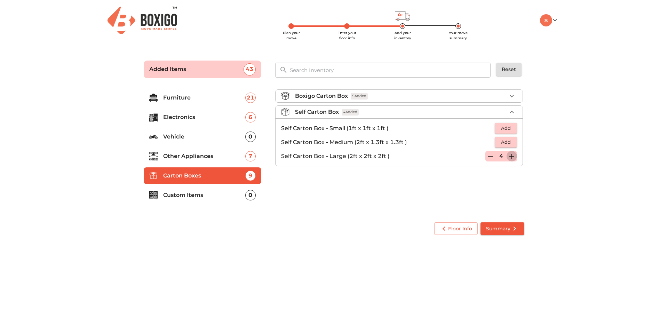
click at [511, 159] on icon "button" at bounding box center [512, 156] width 8 height 8
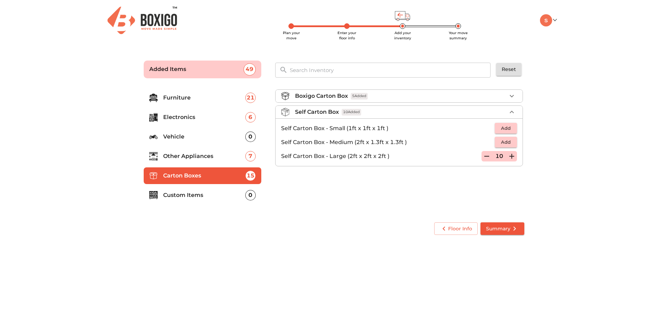
click at [512, 141] on span "Add" at bounding box center [505, 142] width 15 height 8
click at [512, 141] on icon "button" at bounding box center [512, 142] width 8 height 8
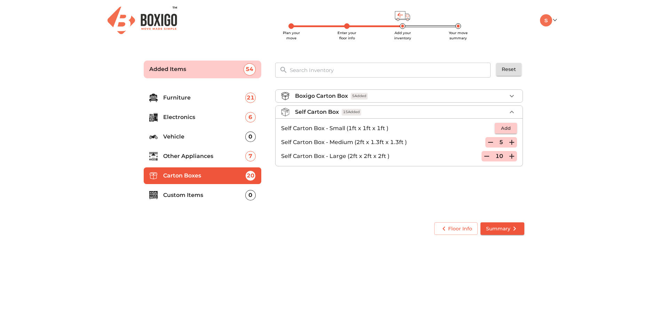
click at [517, 127] on li "Self Carton Box - Small (1ft x 1ft x 1ft ) Add" at bounding box center [399, 128] width 247 height 14
click at [511, 129] on span "Add" at bounding box center [505, 128] width 15 height 8
click at [513, 129] on icon "button" at bounding box center [512, 128] width 8 height 8
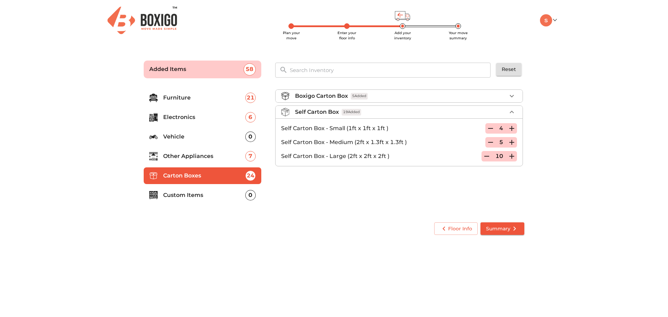
click at [513, 129] on icon "button" at bounding box center [512, 128] width 8 height 8
click at [508, 158] on icon "button" at bounding box center [512, 156] width 8 height 8
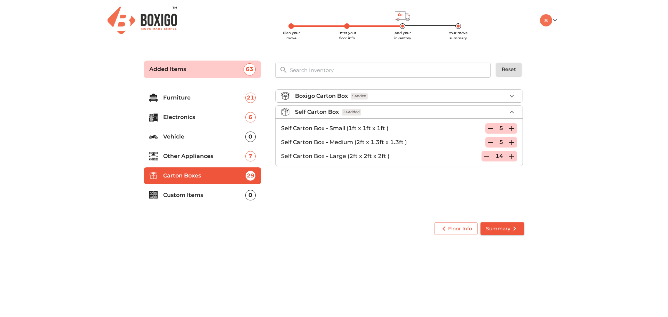
click at [508, 158] on icon "button" at bounding box center [512, 156] width 8 height 8
click at [509, 226] on span "Summary" at bounding box center [502, 228] width 33 height 9
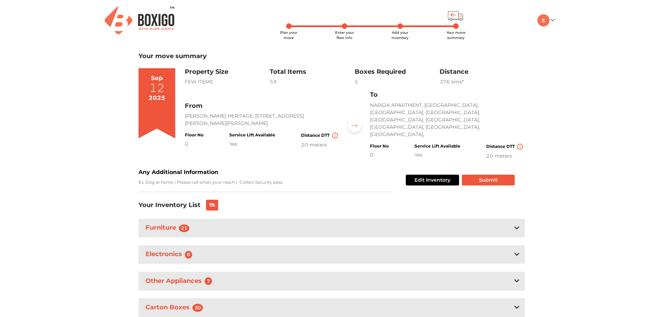
scroll to position [9, 0]
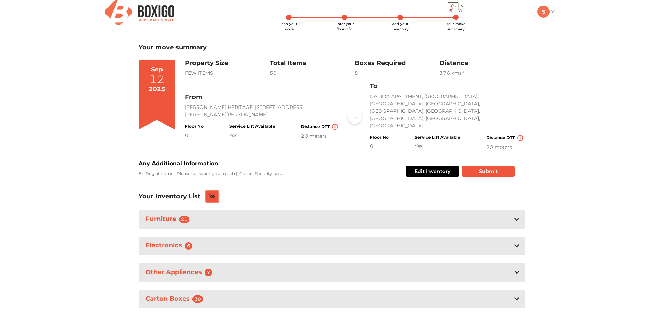
click at [211, 194] on icon at bounding box center [212, 196] width 6 height 5
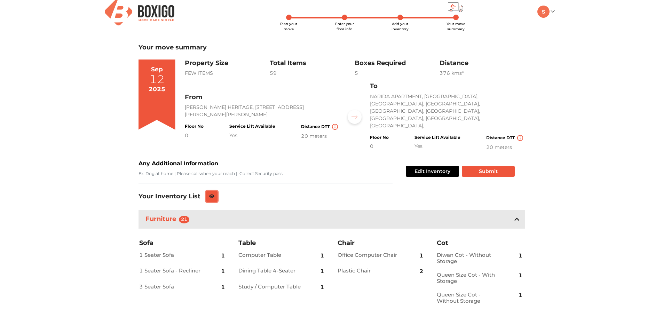
click at [211, 194] on icon at bounding box center [212, 196] width 6 height 4
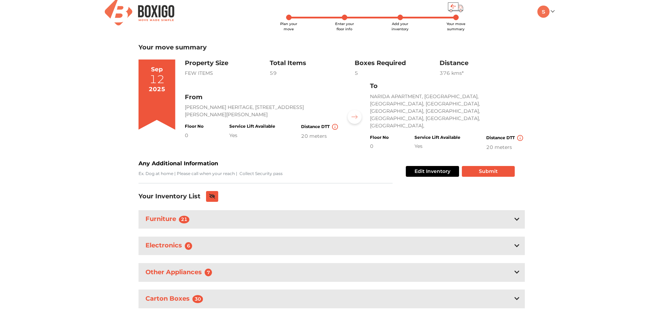
click at [457, 289] on div "Carton Boxes 30" at bounding box center [331, 298] width 386 height 18
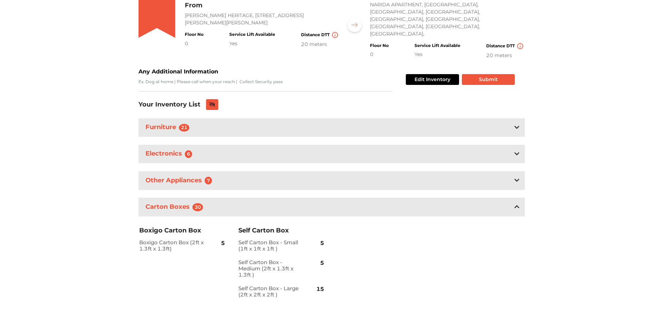
scroll to position [0, 0]
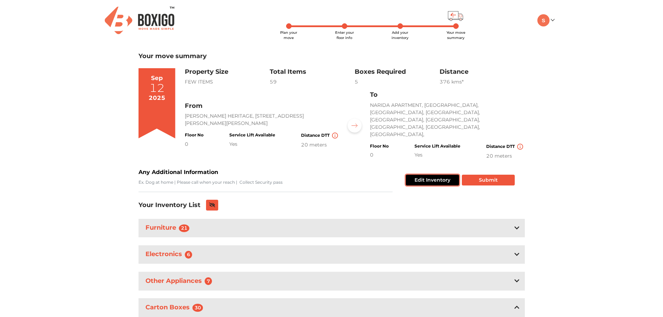
click at [440, 175] on button "Edit Inventory" at bounding box center [432, 180] width 53 height 11
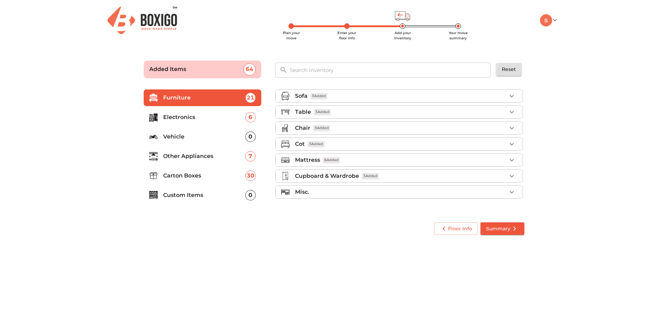
click at [196, 195] on p "Custom Items" at bounding box center [204, 195] width 82 height 8
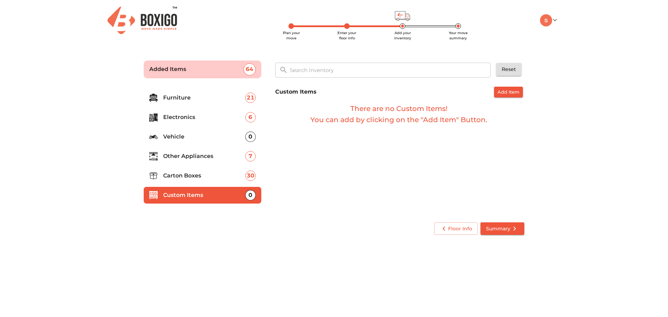
click at [200, 179] on p "Carton Boxes" at bounding box center [204, 175] width 82 height 8
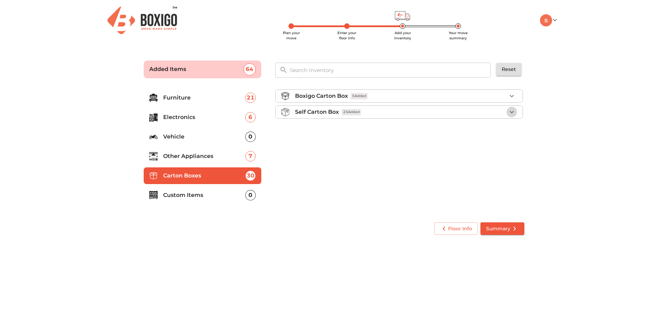
click at [516, 113] on icon "button" at bounding box center [512, 112] width 8 height 8
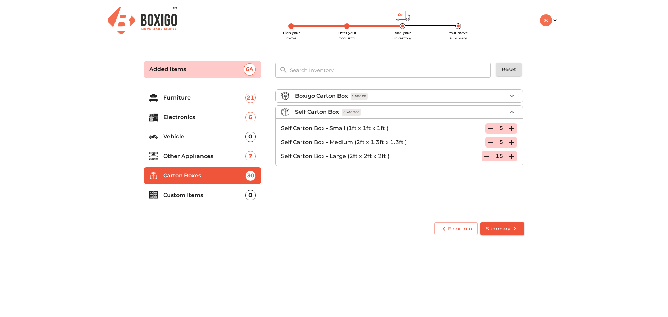
click at [485, 157] on icon "button" at bounding box center [486, 156] width 8 height 8
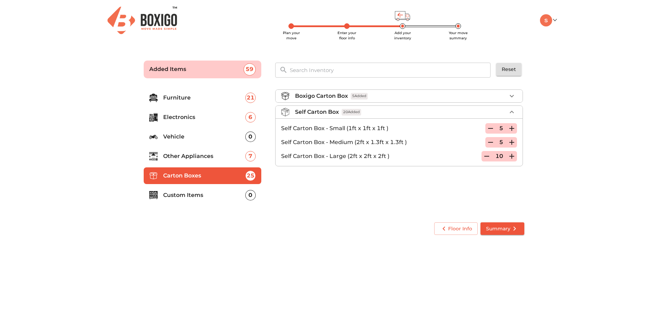
click at [485, 157] on icon "button" at bounding box center [486, 156] width 8 height 8
click at [485, 157] on div "9" at bounding box center [501, 156] width 32 height 10
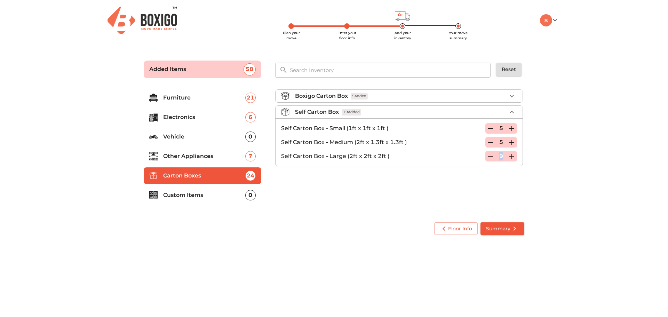
click at [488, 157] on icon "button" at bounding box center [490, 156] width 8 height 8
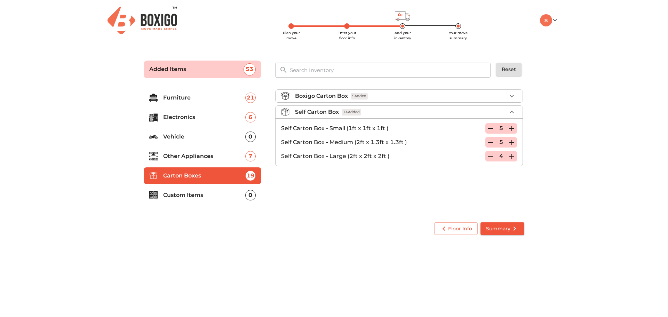
click at [488, 157] on icon "button" at bounding box center [490, 156] width 8 height 8
click at [488, 157] on p "Self Carton Box - Large (2ft x 2ft x 2ft )" at bounding box center [388, 156] width 214 height 8
click at [493, 142] on icon "button" at bounding box center [490, 142] width 8 height 8
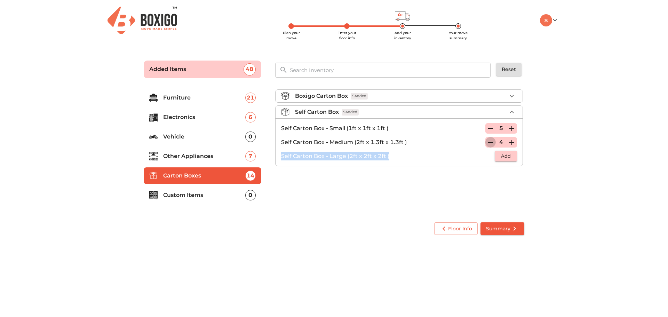
click at [493, 142] on icon "button" at bounding box center [490, 142] width 8 height 8
click at [493, 142] on p "Self Carton Box - Medium (2ft x 1.3ft x 1.3ft )" at bounding box center [388, 142] width 214 height 8
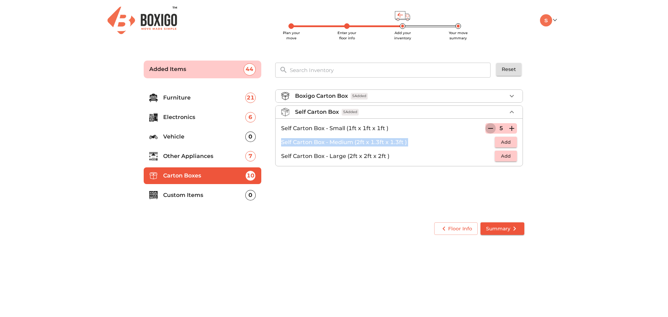
click at [493, 129] on icon "button" at bounding box center [490, 128] width 8 height 8
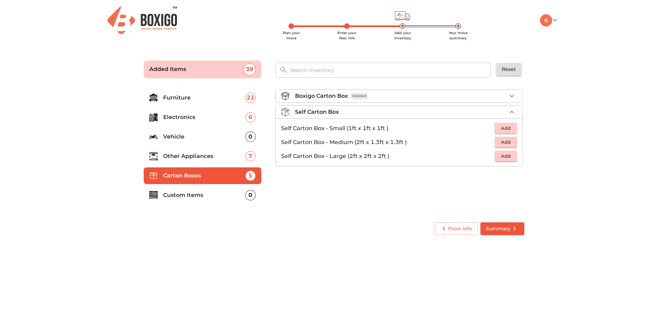
click at [517, 93] on li "Boxigo Carton Box 5 Added" at bounding box center [399, 96] width 247 height 13
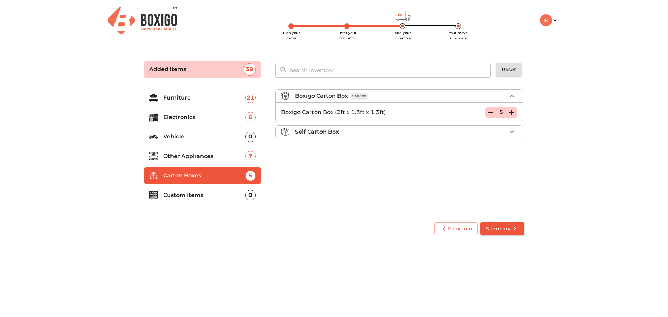
click at [511, 113] on icon "button" at bounding box center [512, 112] width 8 height 8
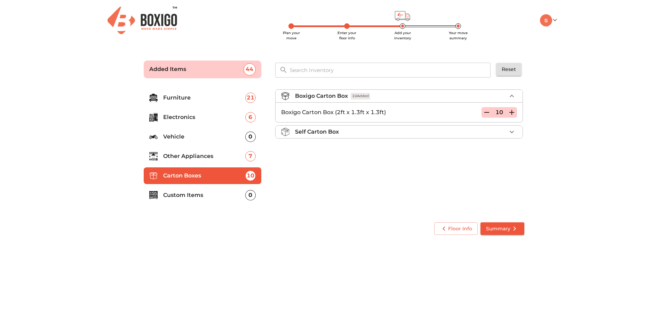
click at [511, 113] on icon "button" at bounding box center [512, 112] width 8 height 8
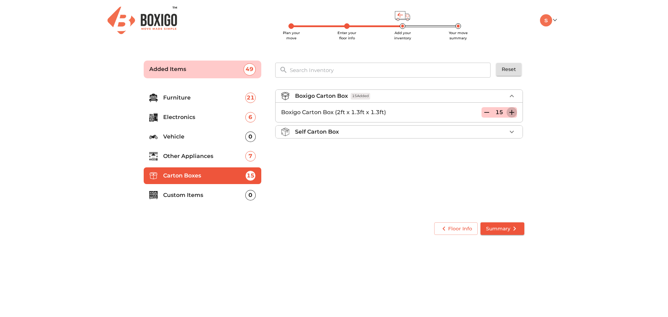
click at [511, 113] on icon "button" at bounding box center [512, 112] width 8 height 8
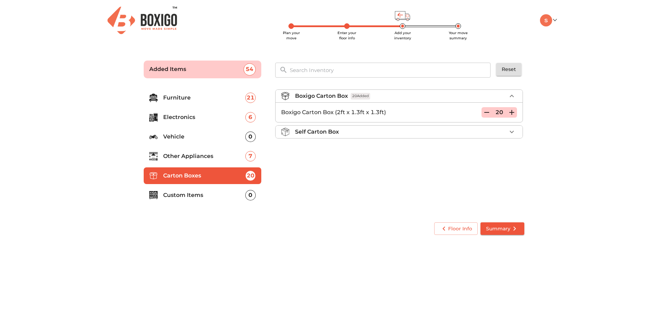
click at [511, 113] on icon "button" at bounding box center [512, 112] width 8 height 8
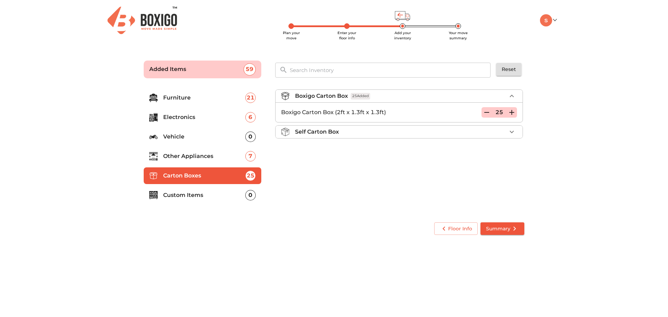
click at [506, 227] on span "Summary" at bounding box center [502, 228] width 33 height 9
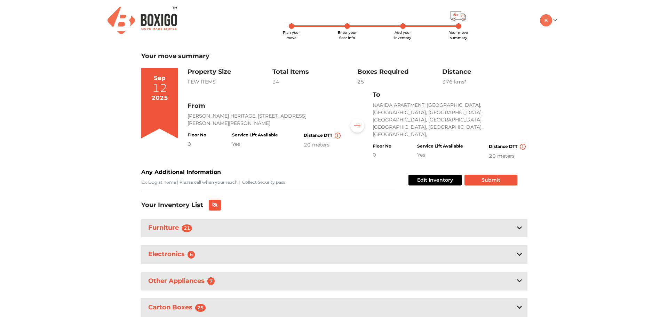
scroll to position [9, 0]
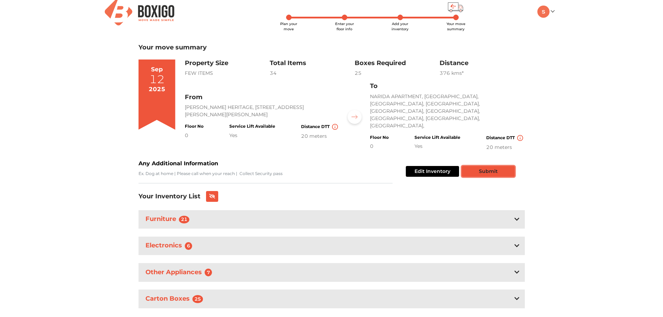
click at [487, 166] on button "Submit" at bounding box center [488, 171] width 53 height 11
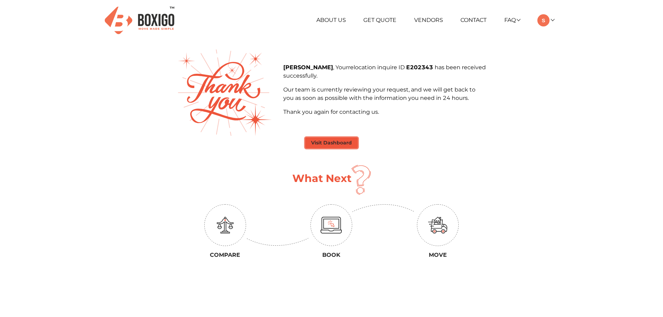
click at [339, 142] on button "Visit Dashboard" at bounding box center [331, 142] width 53 height 11
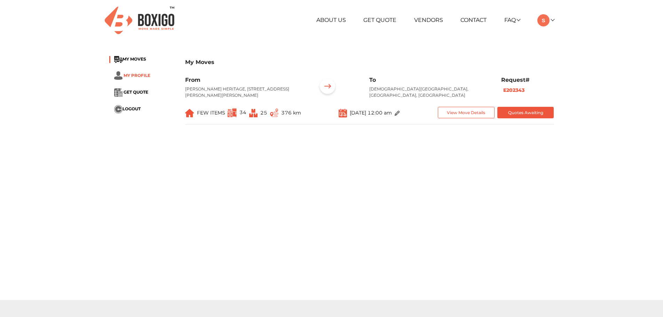
click at [137, 75] on span "MY PROFILE" at bounding box center [136, 75] width 27 height 5
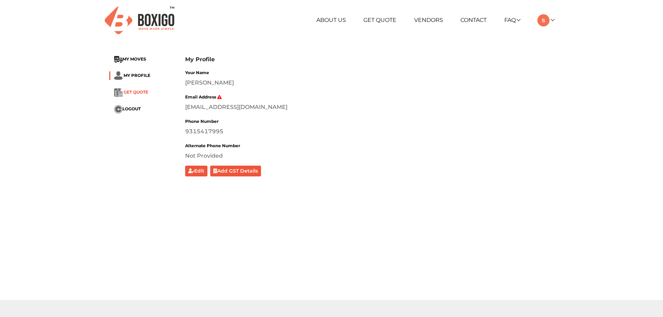
click at [133, 91] on span "GET QUOTE" at bounding box center [135, 91] width 25 height 5
click at [343, 22] on link "About Us" at bounding box center [331, 20] width 30 height 7
click at [137, 57] on span "MY MOVES" at bounding box center [134, 58] width 24 height 5
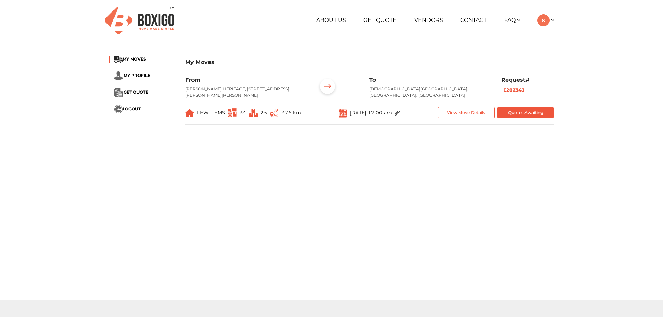
click at [147, 20] on img at bounding box center [140, 20] width 70 height 27
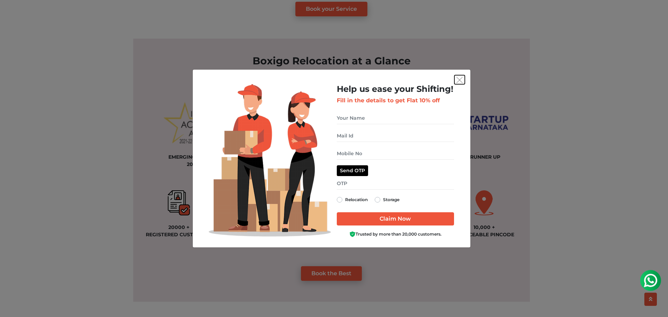
click at [456, 81] on img "get free quote dialog" at bounding box center [459, 80] width 6 height 6
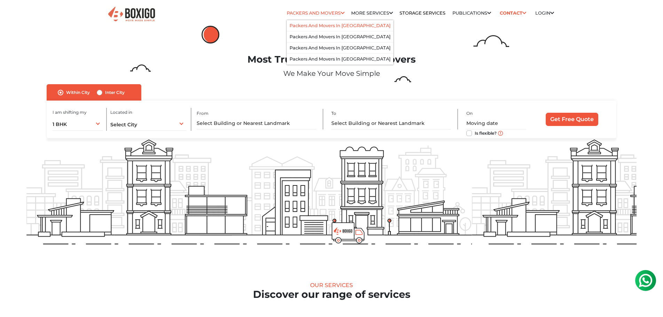
click at [318, 22] on li "Packers and Movers in [GEOGRAPHIC_DATA]" at bounding box center [340, 25] width 106 height 11
click at [312, 26] on link "Packers and Movers in [GEOGRAPHIC_DATA]" at bounding box center [339, 25] width 101 height 5
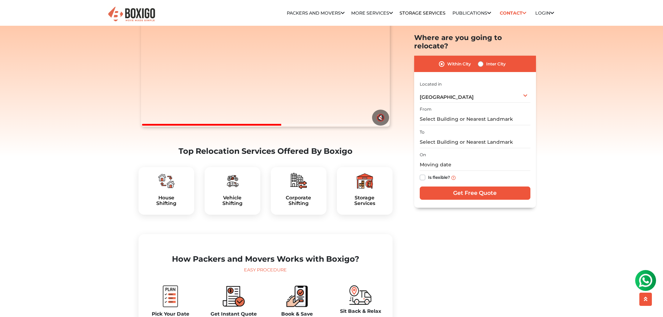
scroll to position [70, 0]
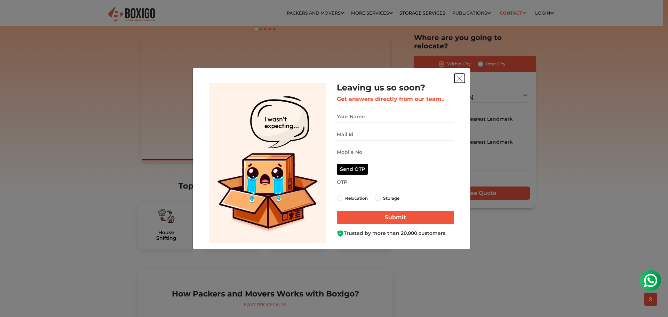
click at [462, 77] on img "get free quote dialog" at bounding box center [459, 78] width 6 height 6
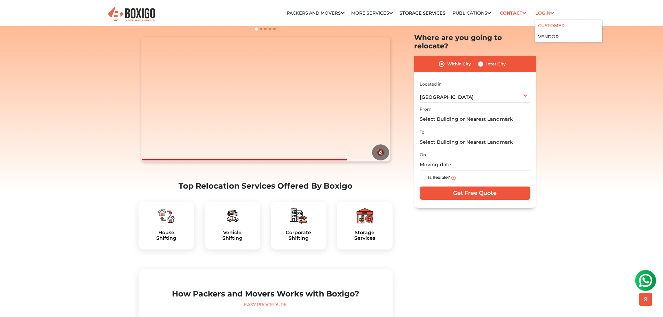
click at [548, 25] on link "Customer" at bounding box center [551, 25] width 26 height 5
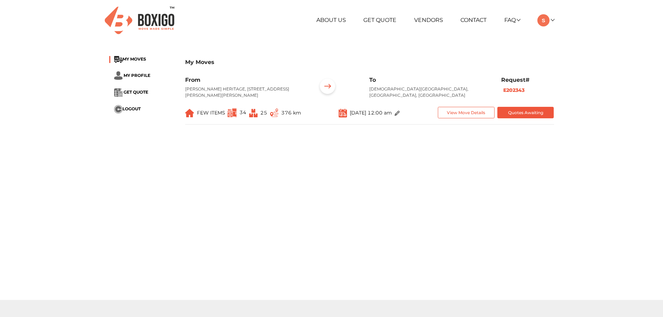
click at [149, 19] on img at bounding box center [140, 20] width 70 height 27
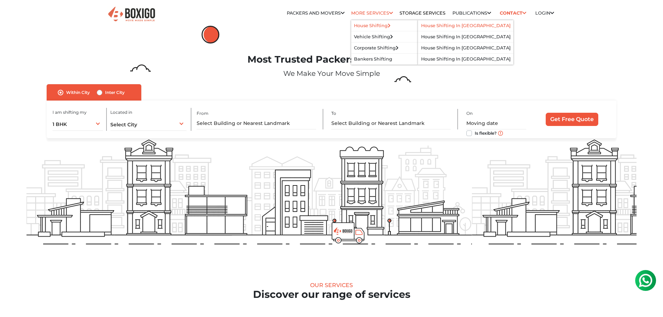
click at [439, 23] on link "House Shifting in bangalore" at bounding box center [465, 25] width 89 height 5
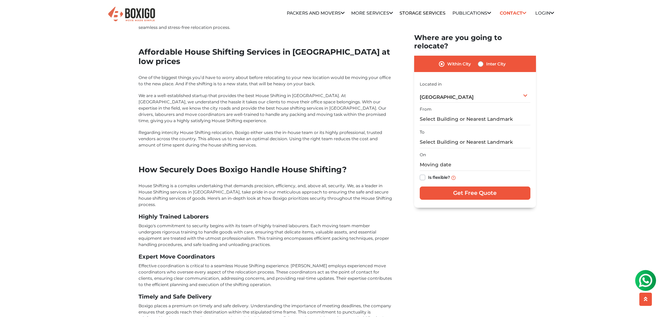
scroll to position [2818, 0]
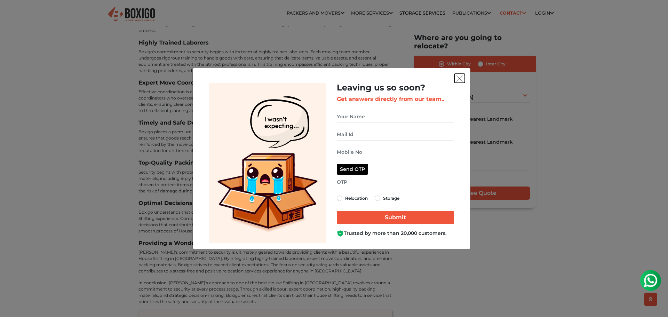
drag, startPoint x: 460, startPoint y: 77, endPoint x: 471, endPoint y: 63, distance: 17.3
click at [460, 77] on img "get free quote dialog" at bounding box center [459, 78] width 6 height 6
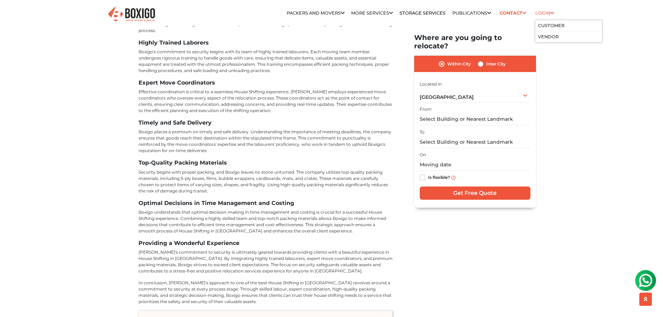
click at [547, 12] on link "Login" at bounding box center [544, 12] width 19 height 5
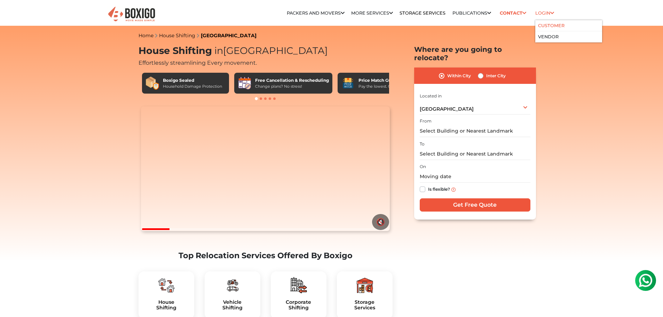
click at [546, 24] on link "Customer" at bounding box center [551, 25] width 26 height 5
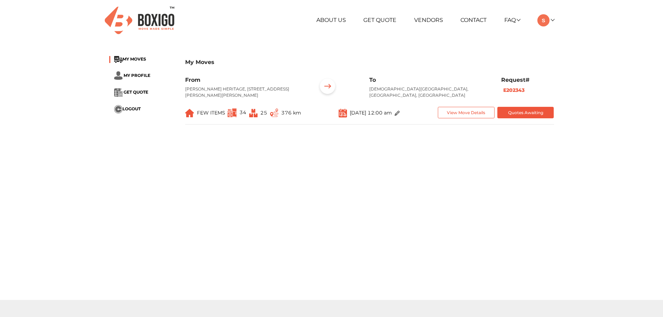
click at [136, 87] on ul "MY MOVES MY PROFILE GET QUOTE LOGOUT" at bounding box center [141, 84] width 65 height 57
click at [141, 92] on span "GET QUOTE" at bounding box center [135, 91] width 25 height 5
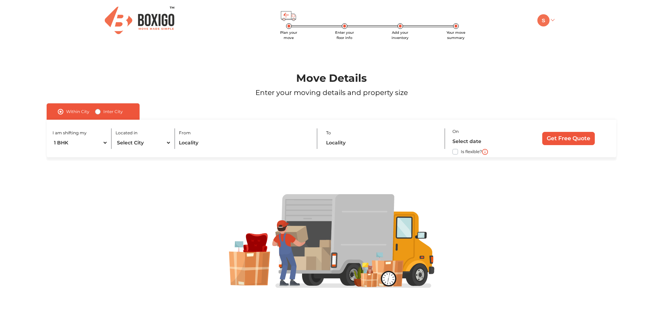
click at [542, 18] on img at bounding box center [543, 20] width 12 height 12
click at [569, 32] on link "My Moves" at bounding box center [565, 30] width 56 height 13
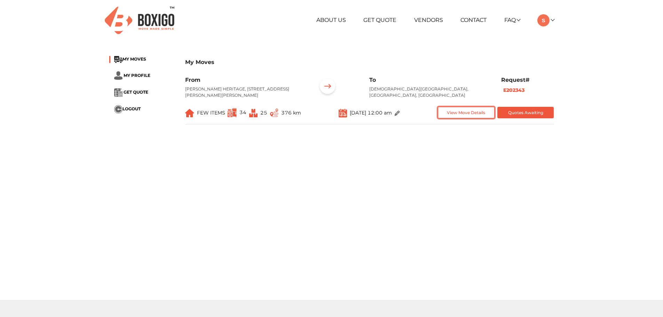
click at [470, 118] on button "View Move Details" at bounding box center [466, 112] width 57 height 11
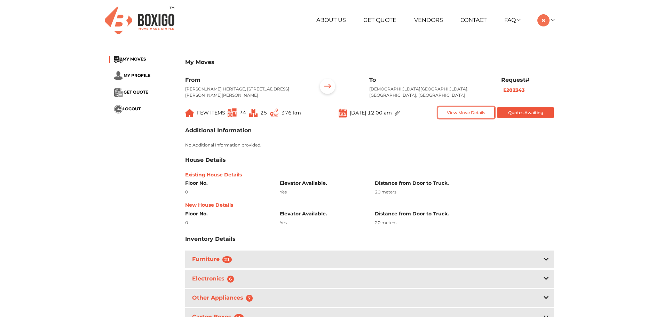
scroll to position [139, 0]
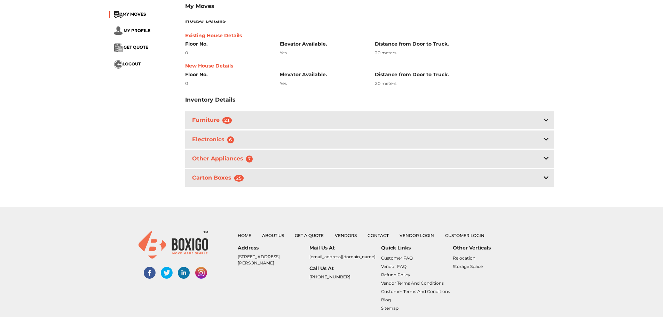
click at [353, 126] on div "Furniture 21" at bounding box center [369, 120] width 369 height 18
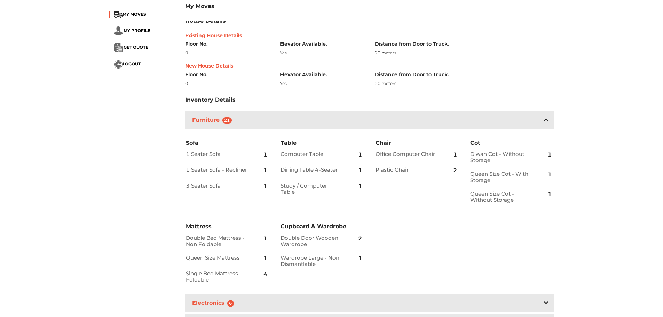
scroll to position [209, 0]
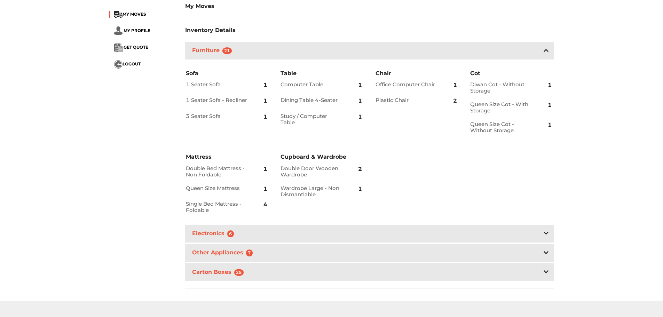
click at [290, 235] on div "Electronics 6" at bounding box center [369, 234] width 369 height 18
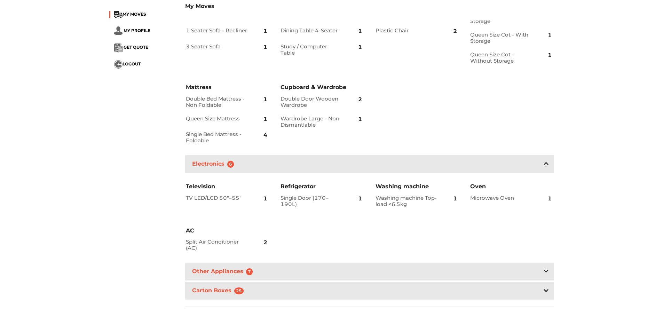
scroll to position [313, 0]
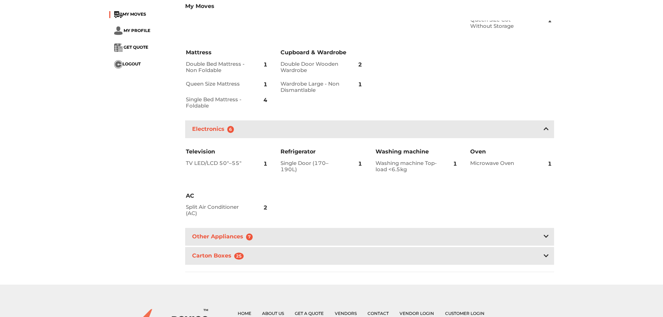
click at [244, 242] on h3 "Other Appliances 7" at bounding box center [224, 237] width 66 height 10
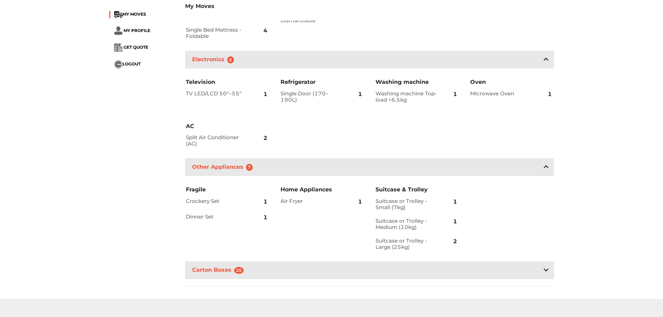
scroll to position [417, 0]
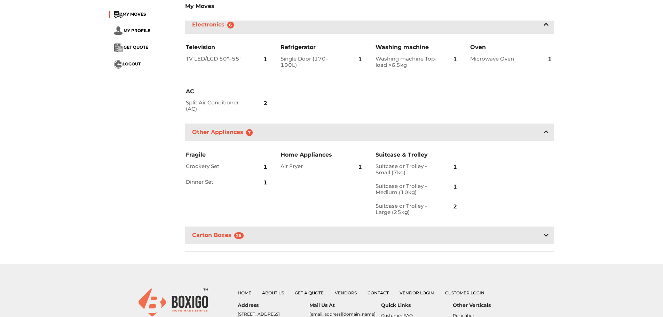
click at [251, 244] on div "Carton Boxes 25" at bounding box center [369, 235] width 369 height 18
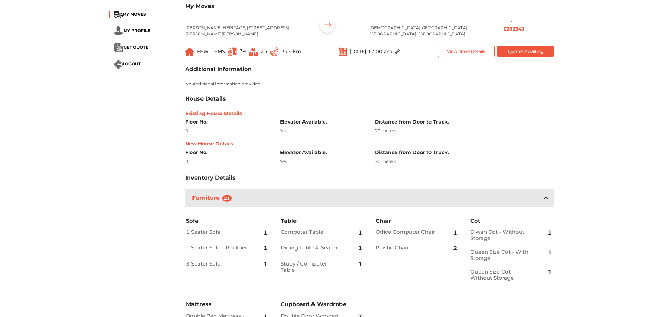
scroll to position [0, 0]
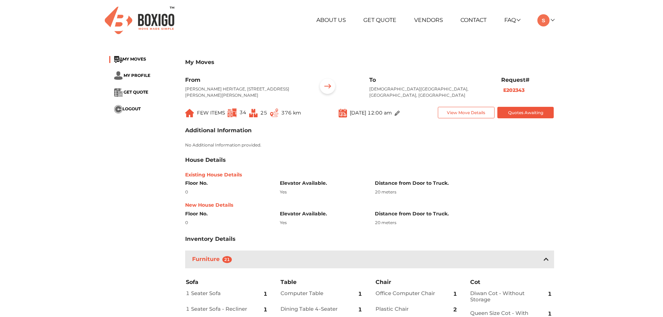
click at [135, 56] on li "MY MOVES" at bounding box center [141, 59] width 65 height 7
click at [143, 59] on span "MY MOVES" at bounding box center [134, 58] width 24 height 5
click at [139, 74] on span "MY PROFILE" at bounding box center [136, 75] width 27 height 5
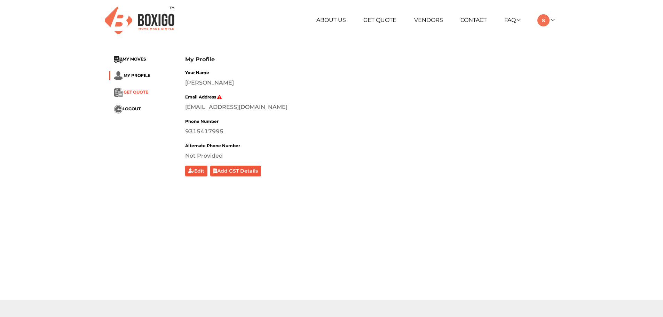
click at [133, 92] on span "GET QUOTE" at bounding box center [135, 91] width 25 height 5
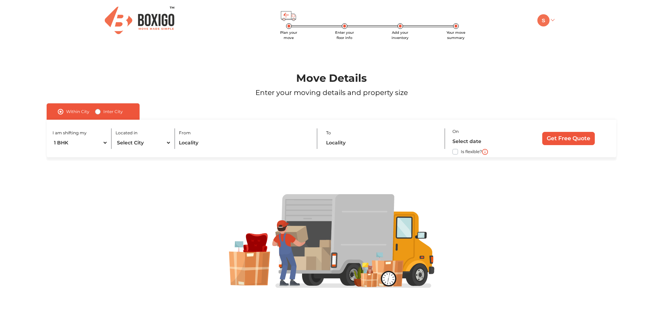
click at [540, 21] on img at bounding box center [543, 20] width 12 height 12
click at [568, 28] on link "My Moves" at bounding box center [565, 30] width 56 height 13
